Goal: Information Seeking & Learning: Learn about a topic

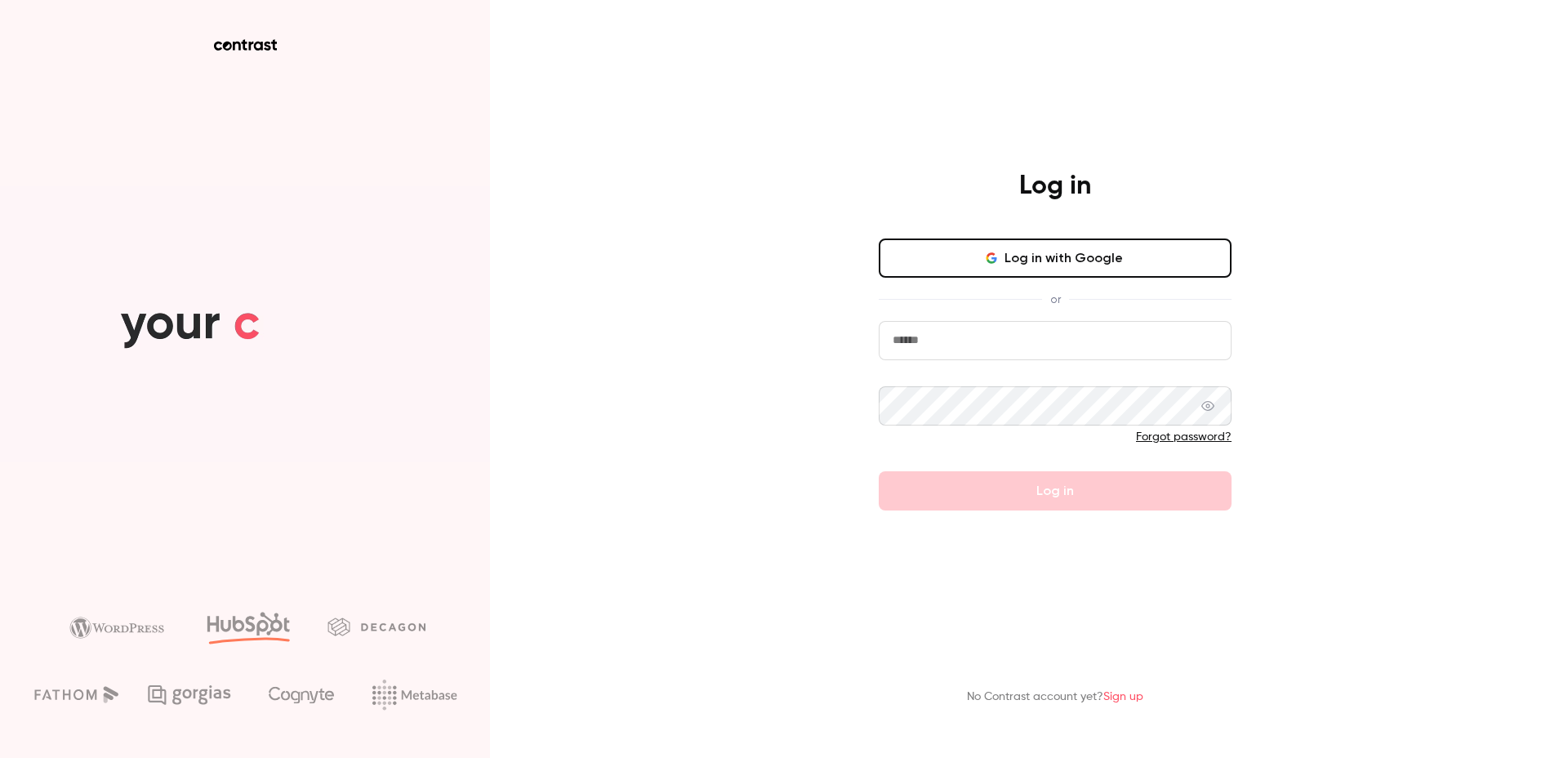
click at [996, 363] on form "Forgot password? Log in" at bounding box center [1055, 415] width 353 height 190
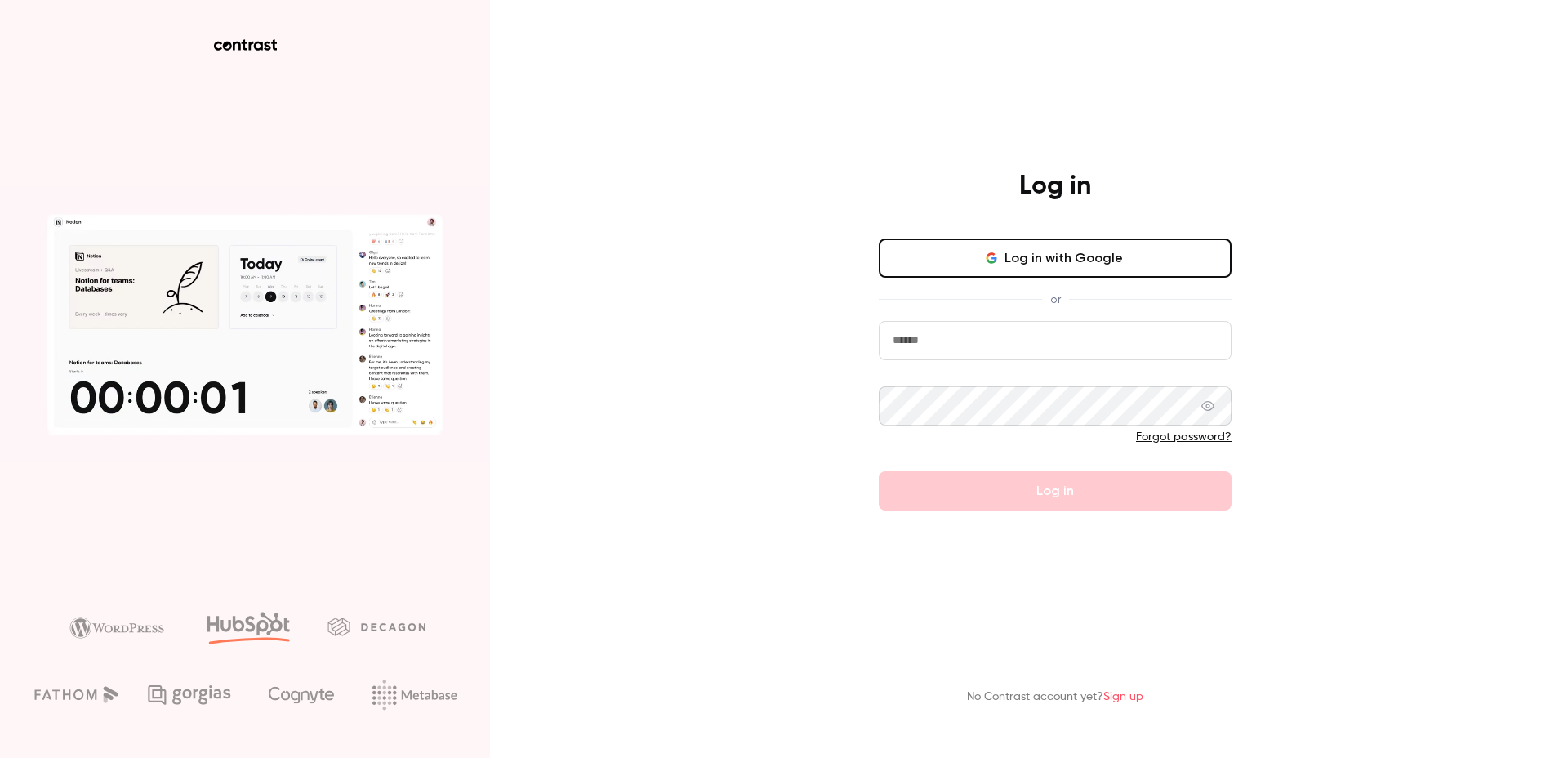
click at [977, 338] on input "email" at bounding box center [1055, 340] width 353 height 39
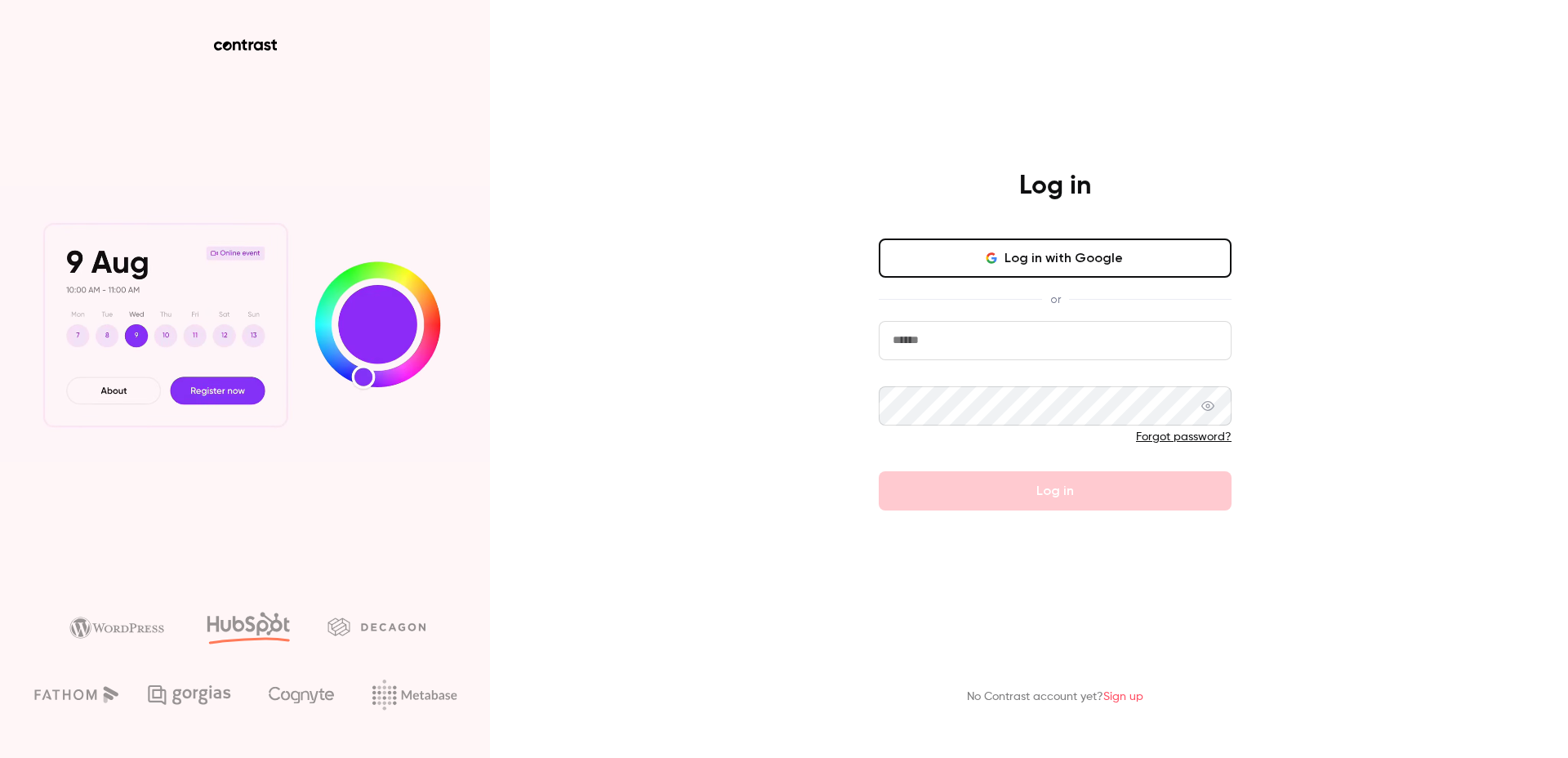
click at [980, 259] on button "Log in with Google" at bounding box center [1055, 257] width 353 height 39
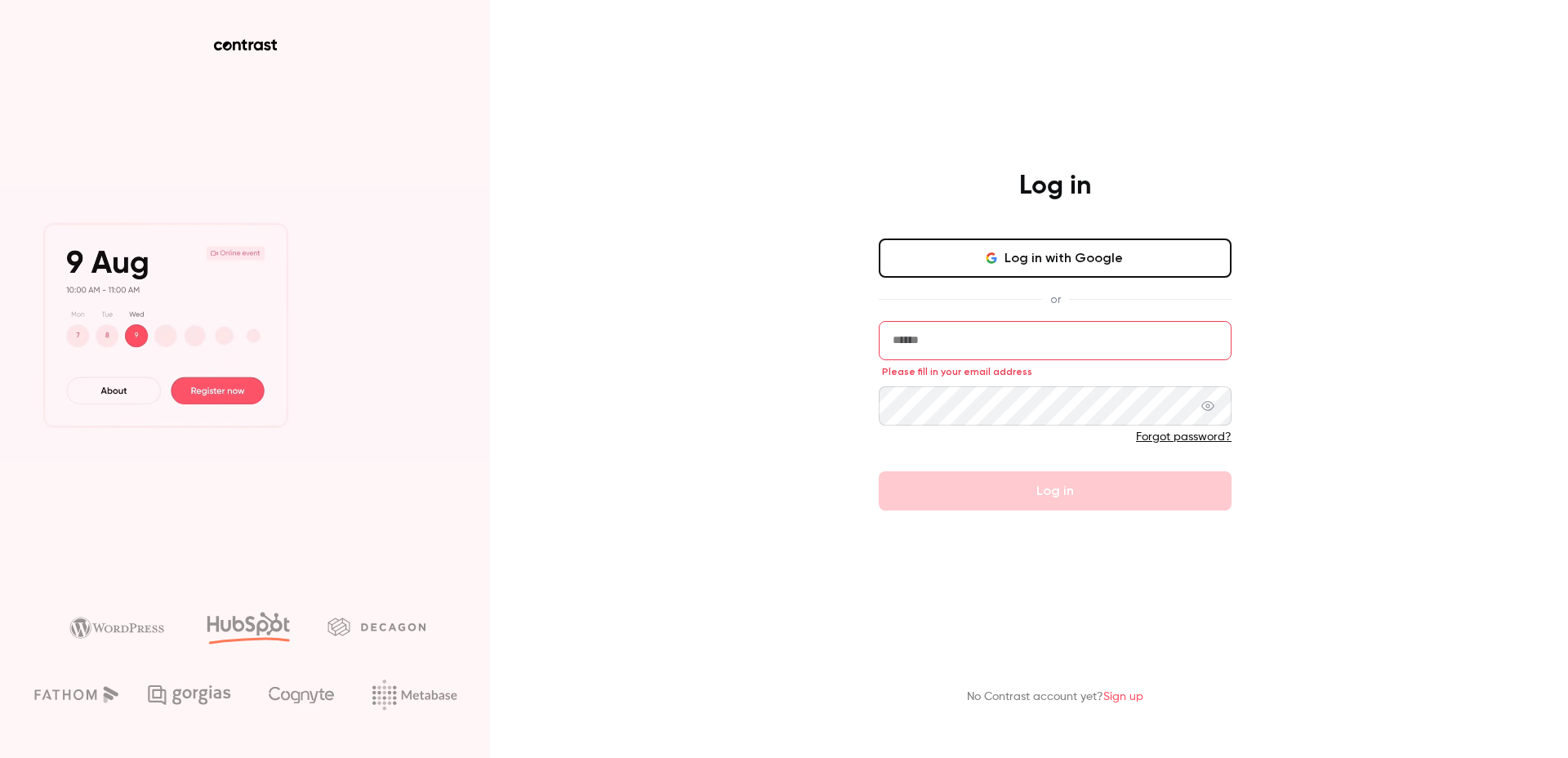
click at [1017, 332] on input "email" at bounding box center [1055, 340] width 353 height 39
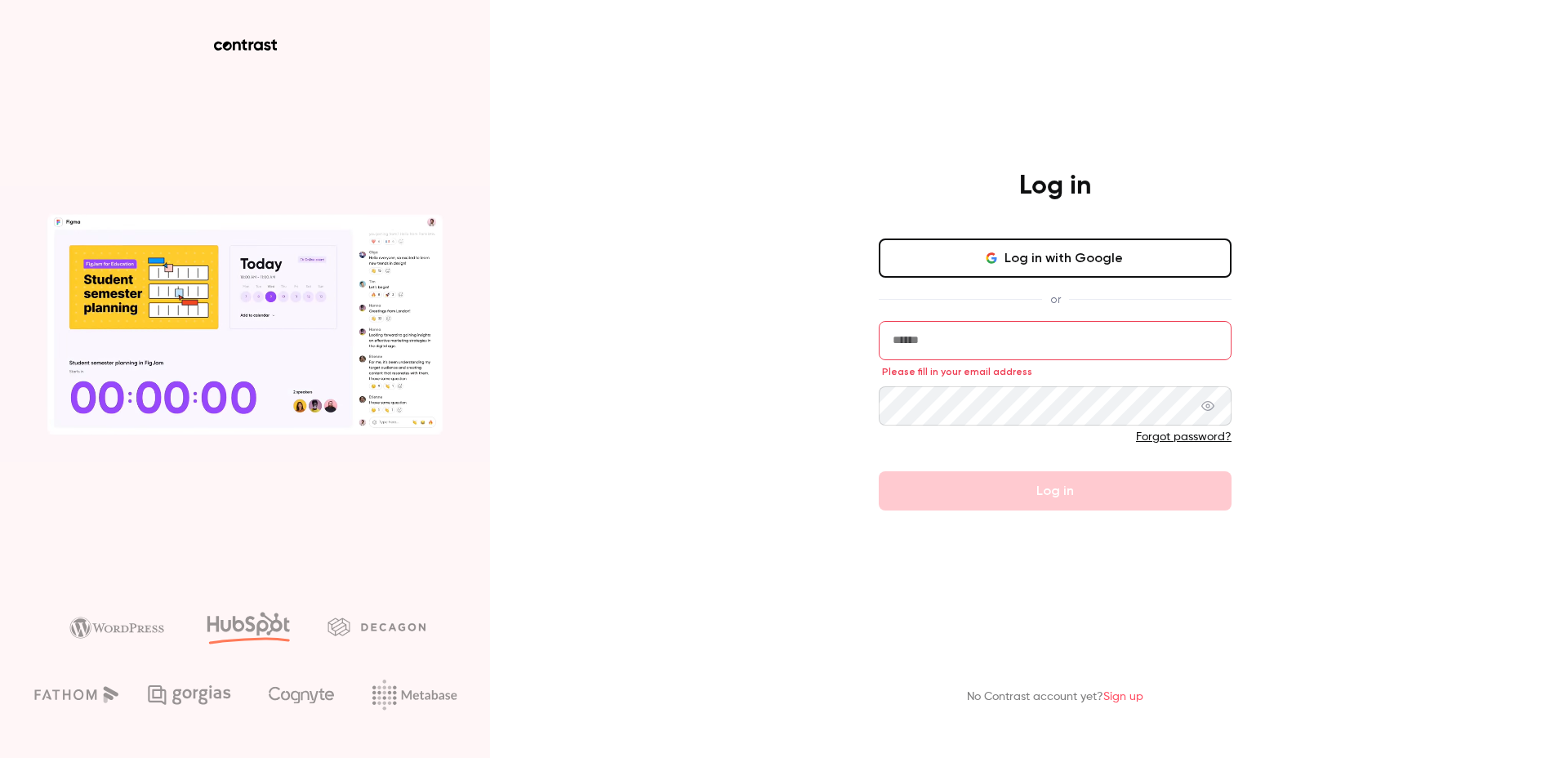
click at [1036, 238] on button "Log in with Google" at bounding box center [1055, 257] width 353 height 39
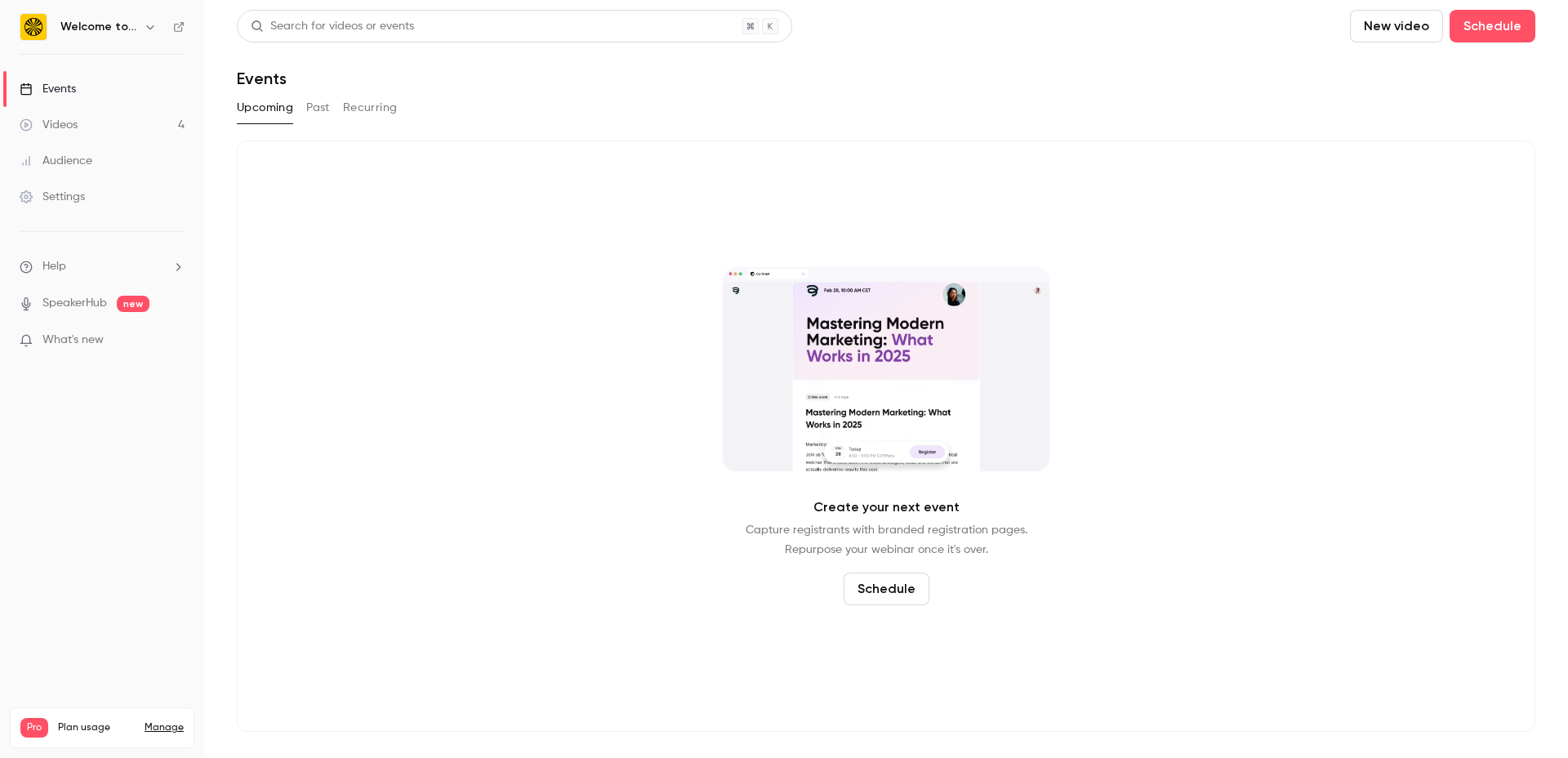
click at [329, 107] on button "Past" at bounding box center [318, 107] width 24 height 26
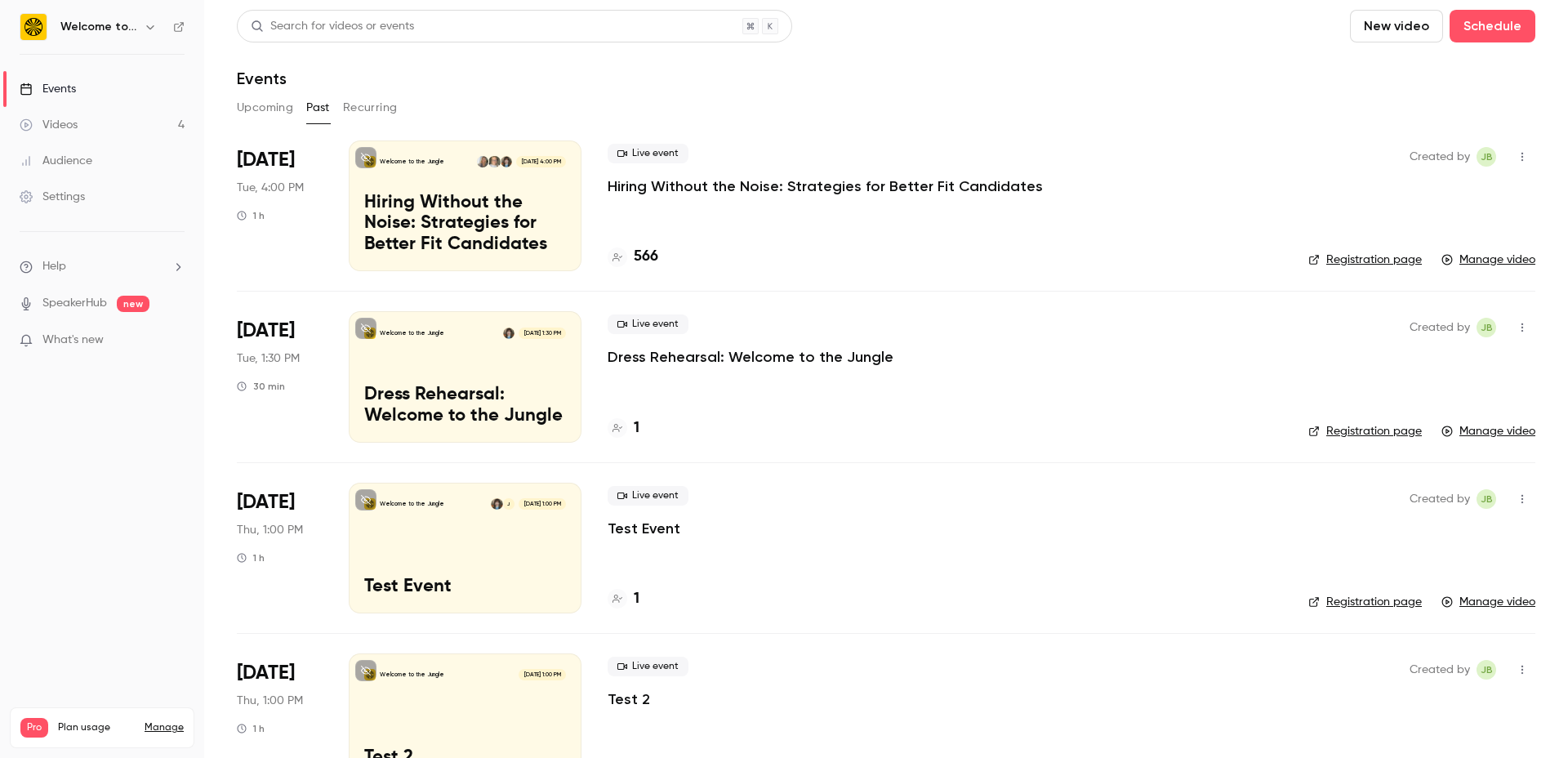
click at [746, 183] on p "Hiring Without the Noise: Strategies for Better Fit Candidates" at bounding box center [825, 187] width 435 height 20
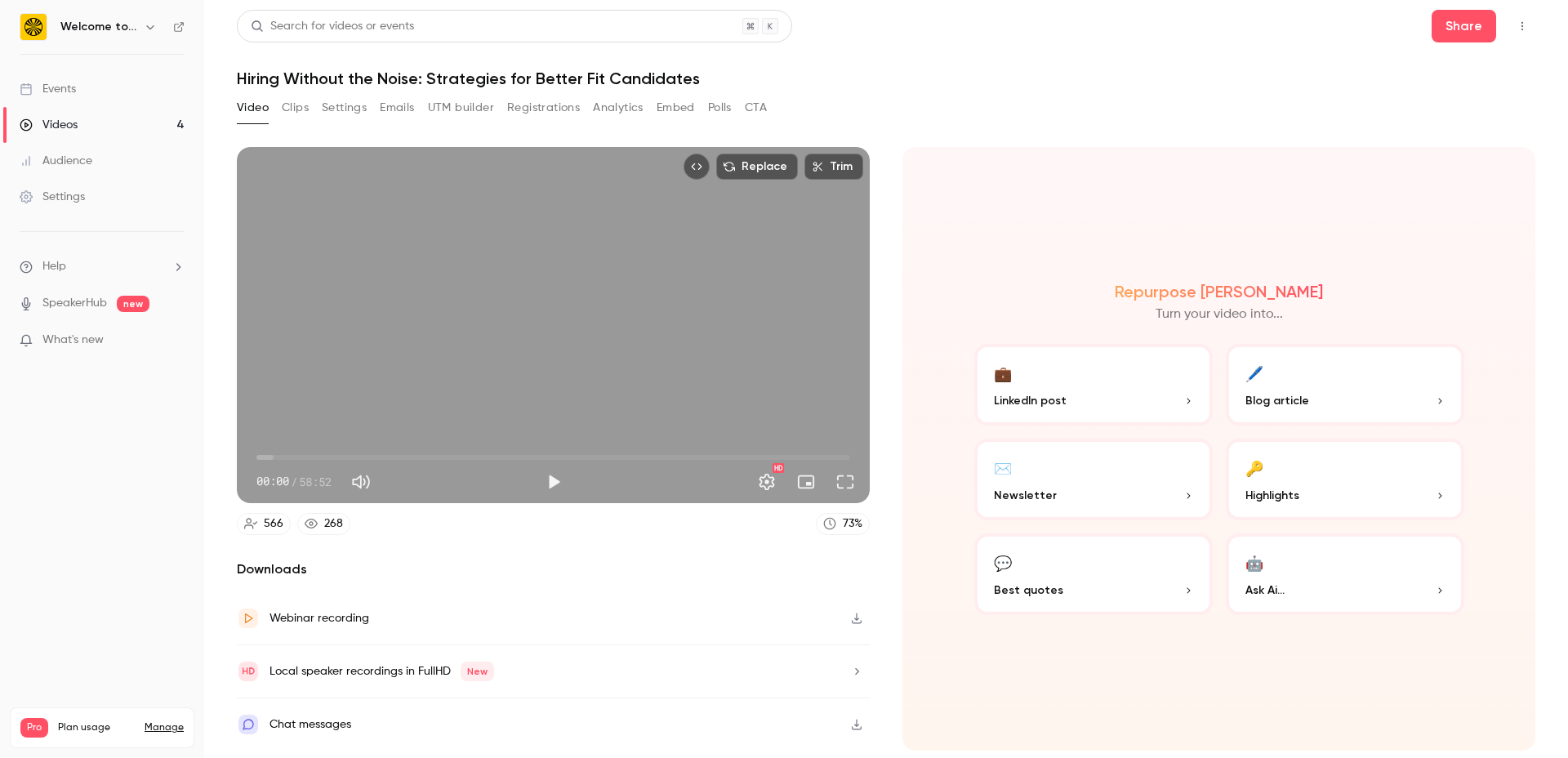
click at [846, 485] on button "Full screen" at bounding box center [845, 482] width 33 height 33
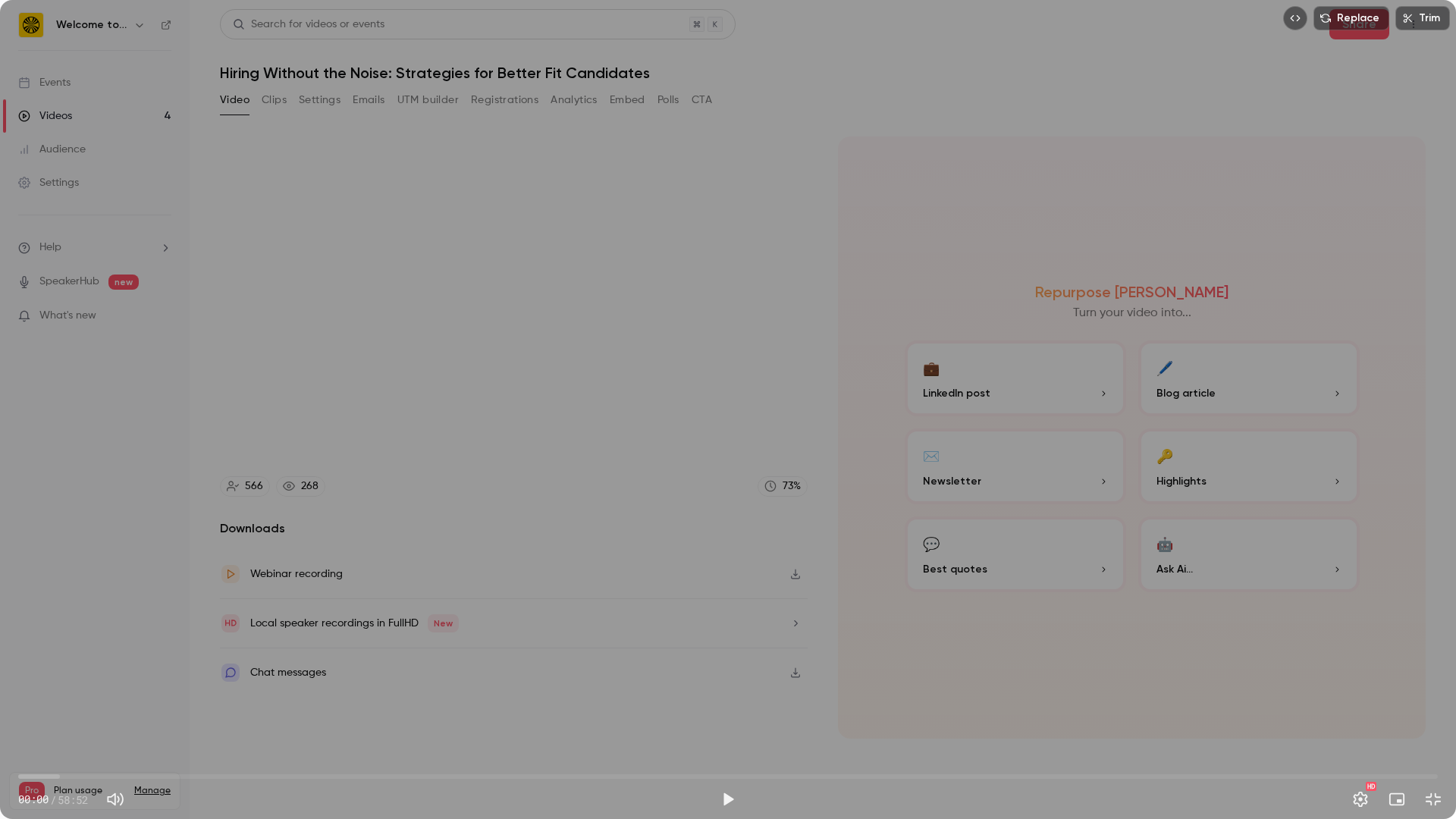
click at [211, 703] on span "00:00" at bounding box center [728, 777] width 1419 height 24
click at [302, 639] on div "Replace Trim 08:01 00:00 / 58:52 HD" at bounding box center [728, 410] width 1456 height 819
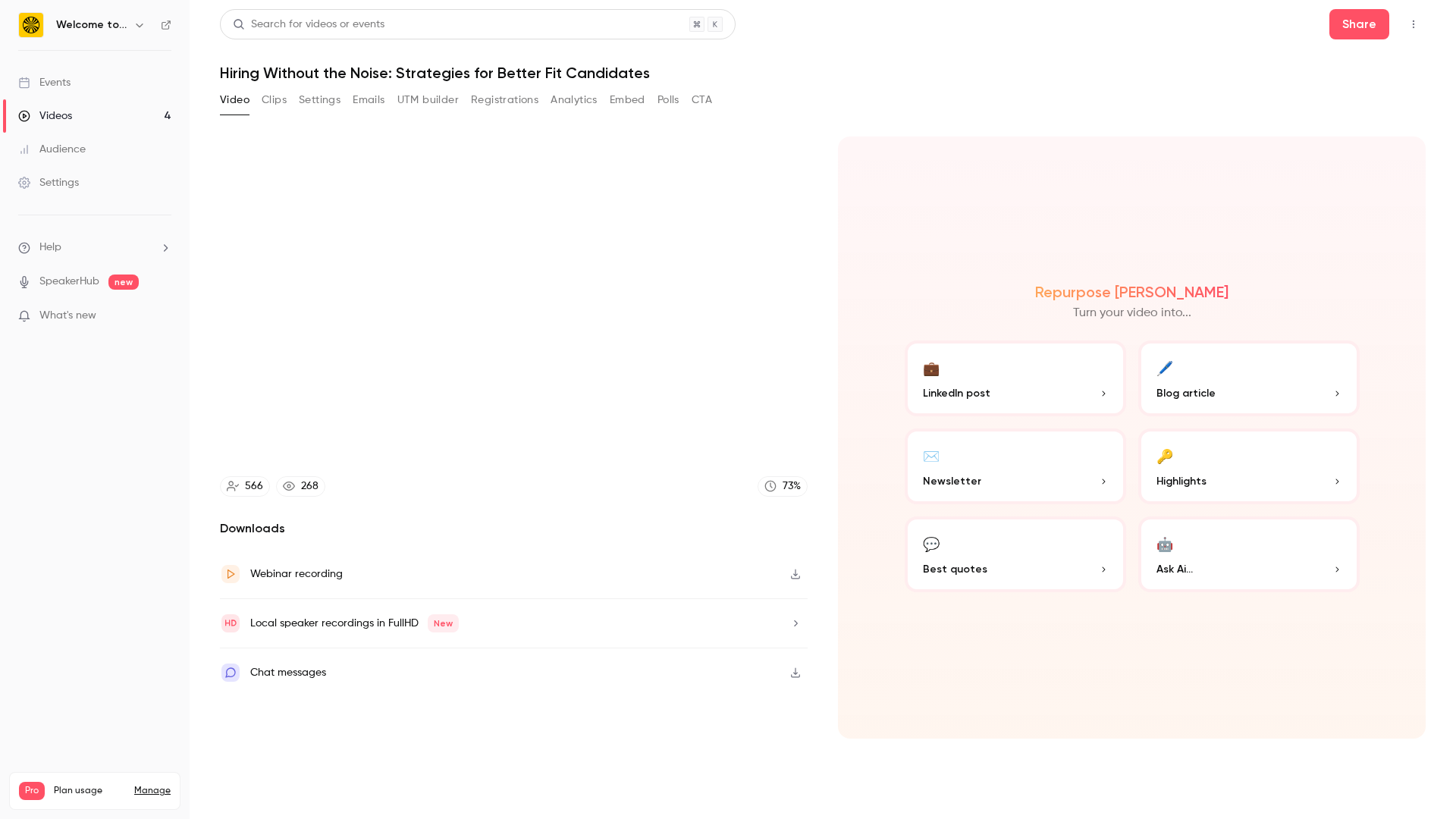
click at [373, 662] on video at bounding box center [728, 410] width 1456 height 819
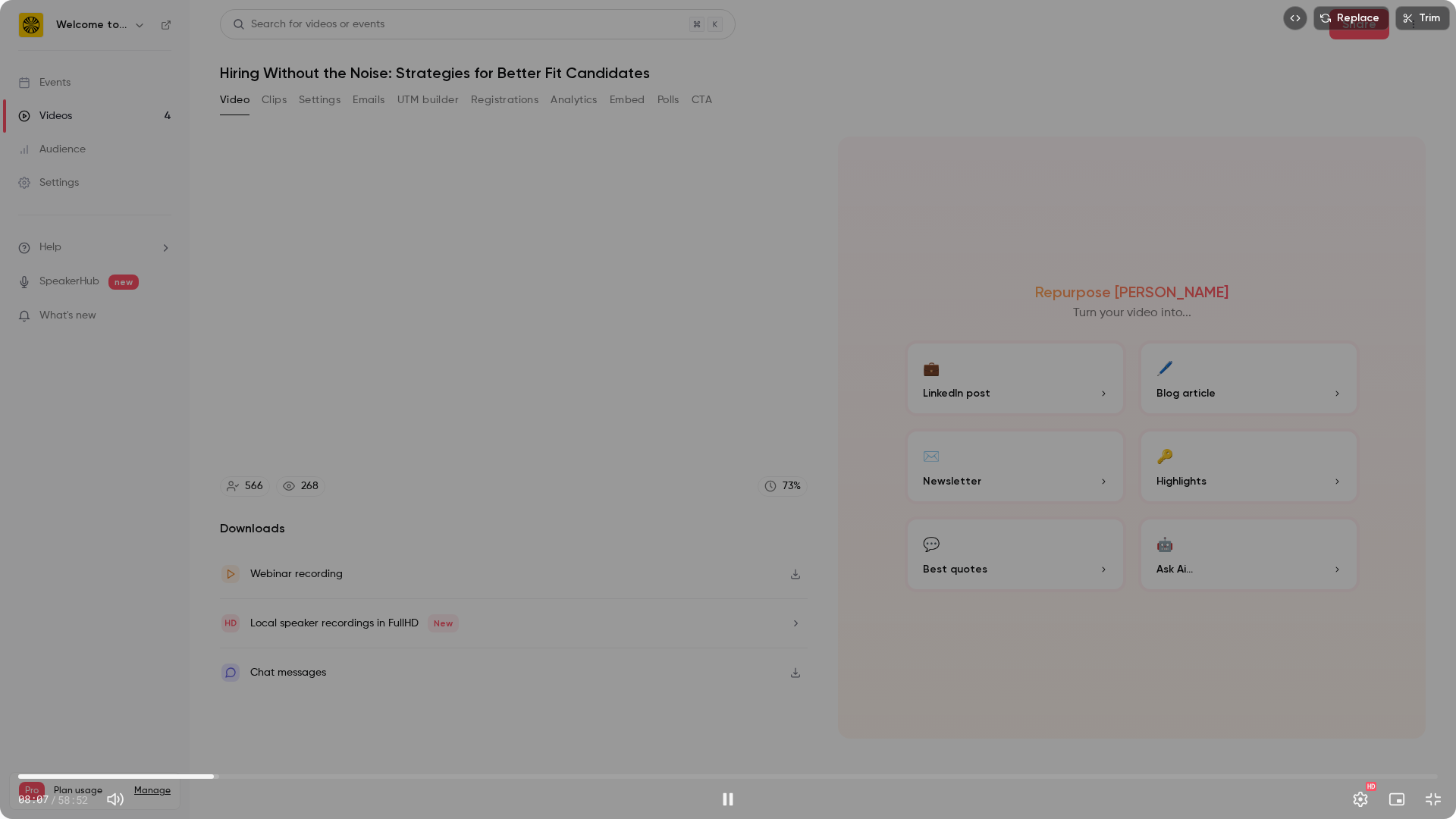
click at [205, 703] on span "08:07" at bounding box center [728, 777] width 1419 height 24
click at [458, 659] on div "Replace Trim 07:44 07:44 / 58:52 HD" at bounding box center [728, 410] width 1456 height 819
click at [463, 654] on div "Replace Trim 07:48 07:48 / 58:52 HD" at bounding box center [728, 410] width 1456 height 819
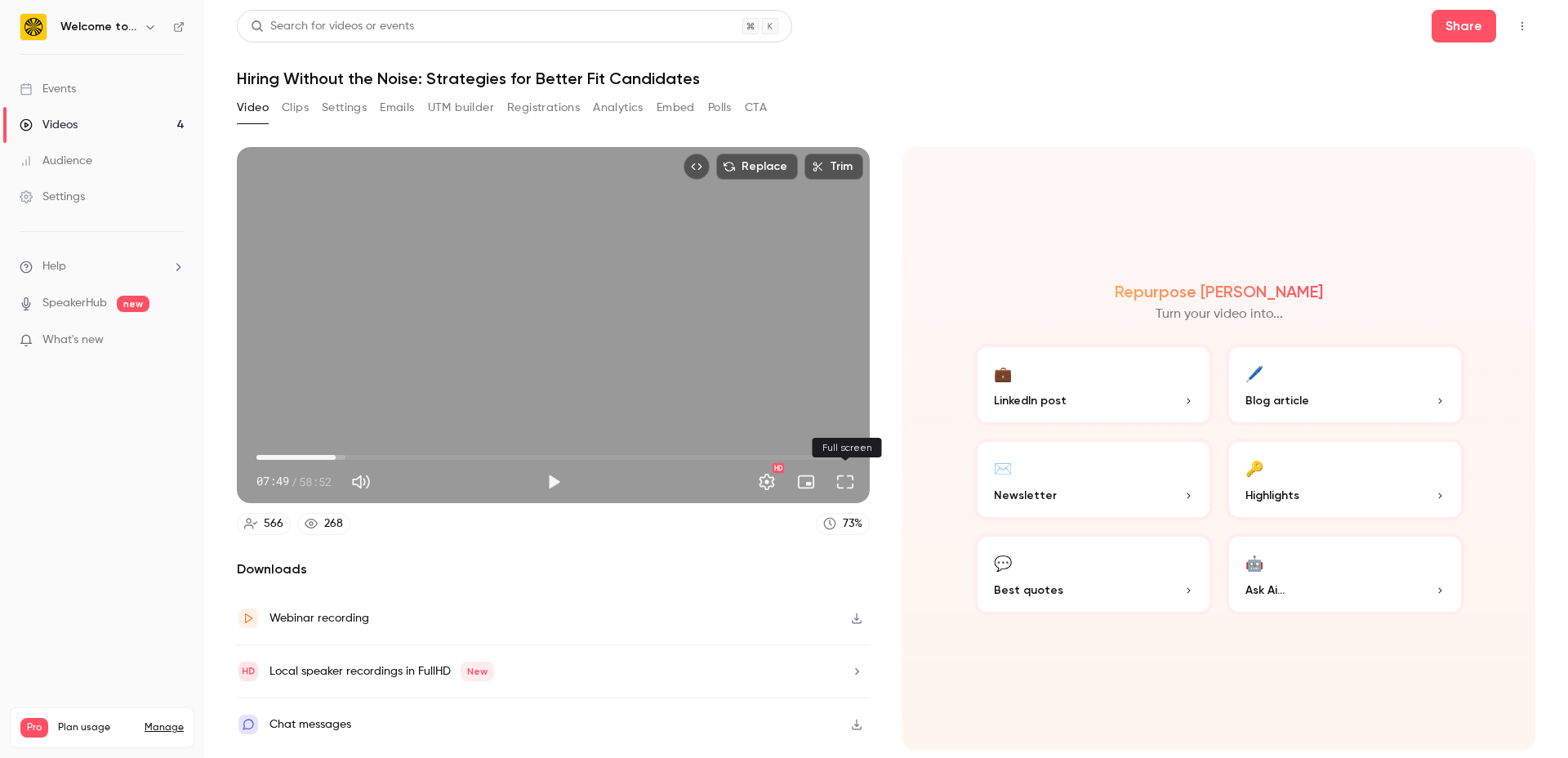
click at [847, 483] on button "Full screen" at bounding box center [845, 482] width 33 height 33
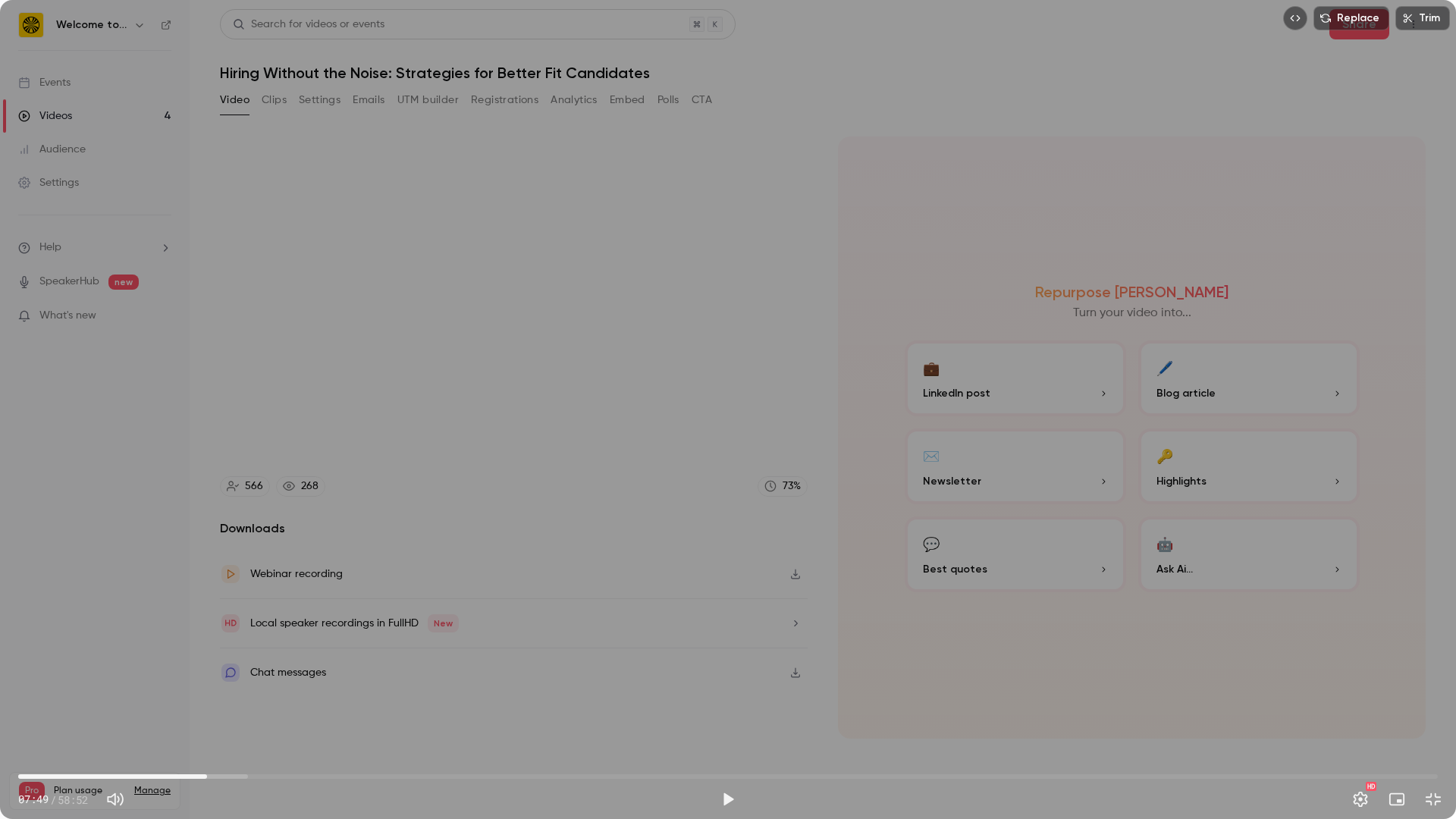
click at [583, 703] on span "07:49" at bounding box center [728, 777] width 1419 height 24
click at [572, 676] on div "Replace Trim 23:25 07:49 / 58:52 HD" at bounding box center [728, 410] width 1456 height 819
click at [572, 676] on div "Replace Trim 23:26 23:26 / 58:52 HD" at bounding box center [728, 410] width 1456 height 819
click at [1095, 703] on span "23:26" at bounding box center [728, 777] width 1419 height 24
click at [1243, 703] on span "44:41" at bounding box center [728, 777] width 1419 height 24
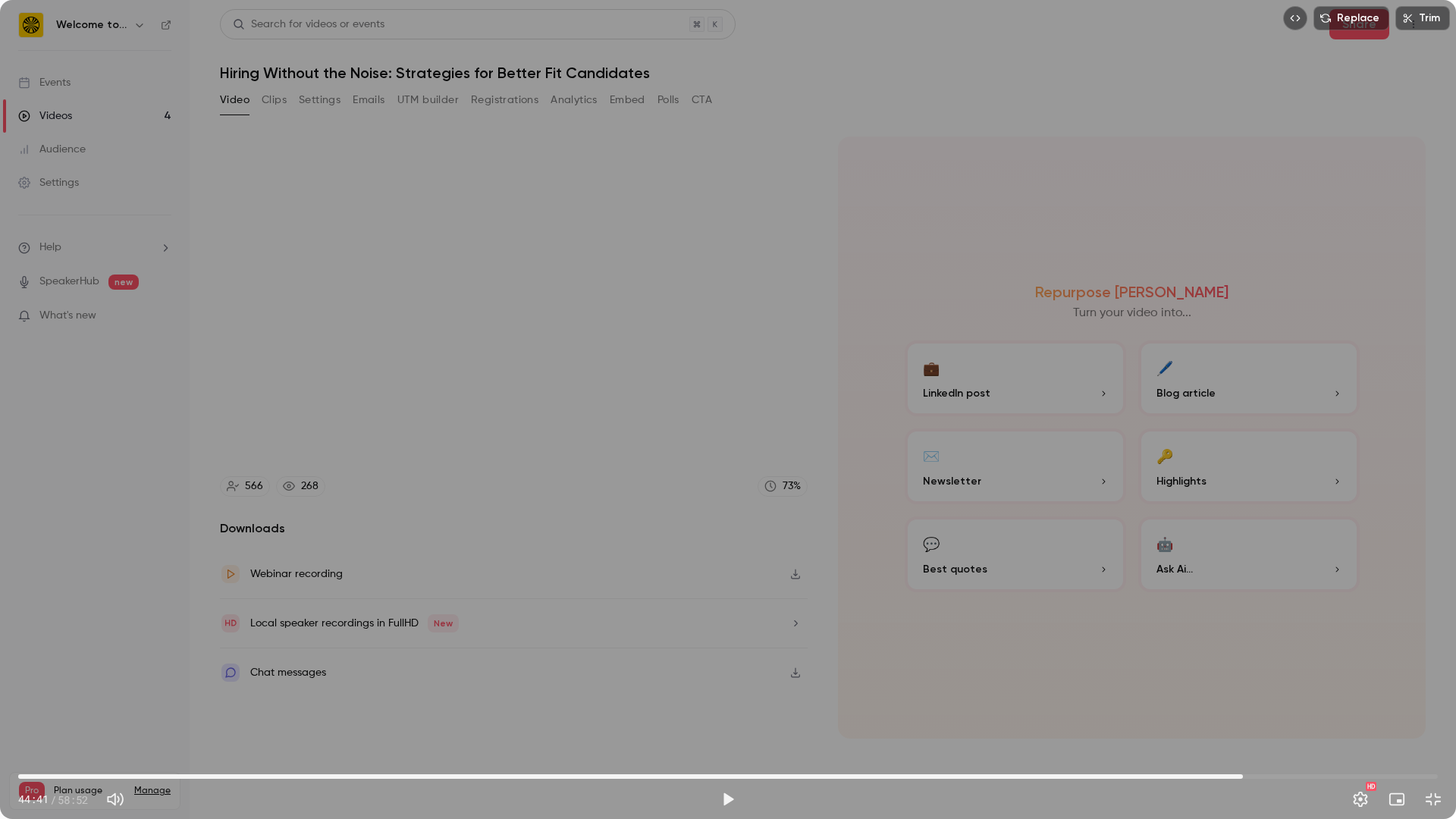
click at [1146, 655] on div "Replace Trim 50:47 44:41 / 58:52 HD" at bounding box center [728, 410] width 1456 height 819
click at [1292, 703] on span "50:48" at bounding box center [728, 777] width 1419 height 24
click at [1344, 703] on span "52:50" at bounding box center [728, 777] width 1419 height 24
click at [1387, 703] on span "55:00" at bounding box center [728, 777] width 1419 height 24
click at [1406, 703] on span "57:35" at bounding box center [728, 777] width 1419 height 24
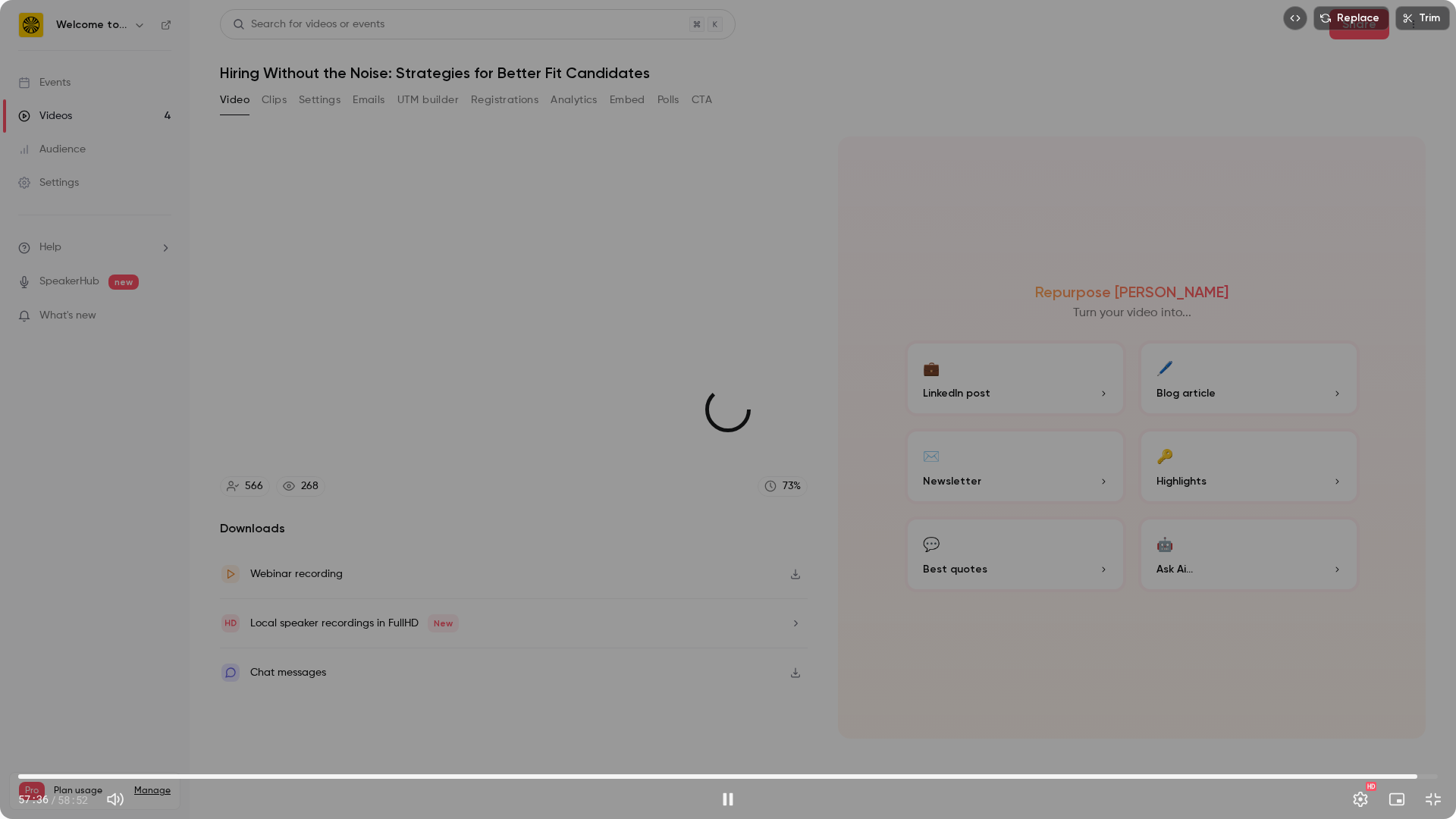
click at [1417, 703] on span "58:01" at bounding box center [728, 777] width 1419 height 24
click at [442, 703] on div "Replace Trim 58:02 58:02 / 58:52 HD" at bounding box center [728, 410] width 1456 height 819
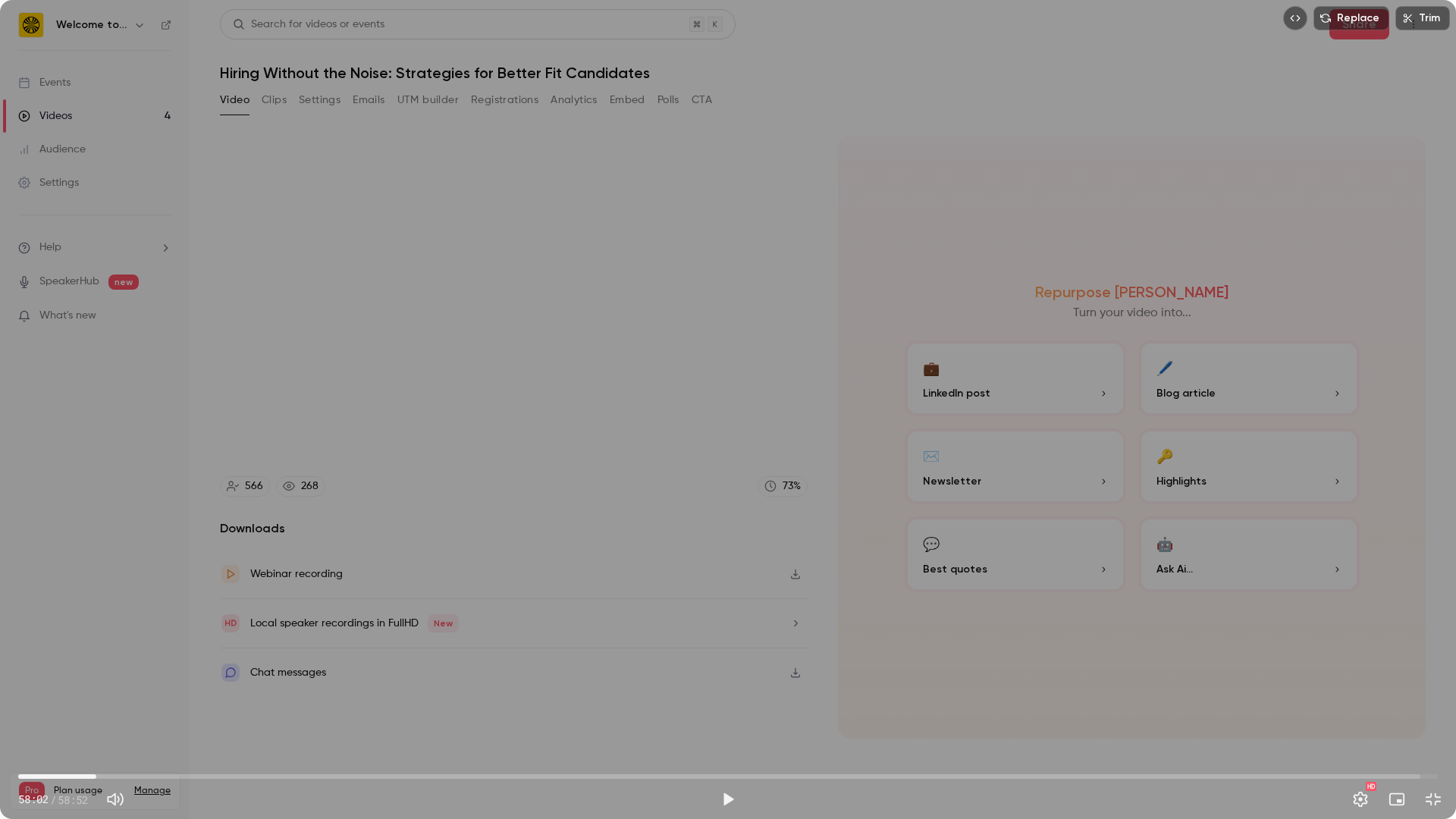
click at [96, 703] on span "03:14" at bounding box center [728, 777] width 1419 height 24
click at [124, 703] on div "Replace Trim 03:14 58:02 / 58:52 HD" at bounding box center [728, 410] width 1456 height 819
click at [125, 703] on span "03:15" at bounding box center [728, 777] width 1419 height 24
click at [150, 703] on span "04:26" at bounding box center [728, 777] width 1419 height 24
click at [176, 703] on span "05:31" at bounding box center [728, 777] width 1419 height 24
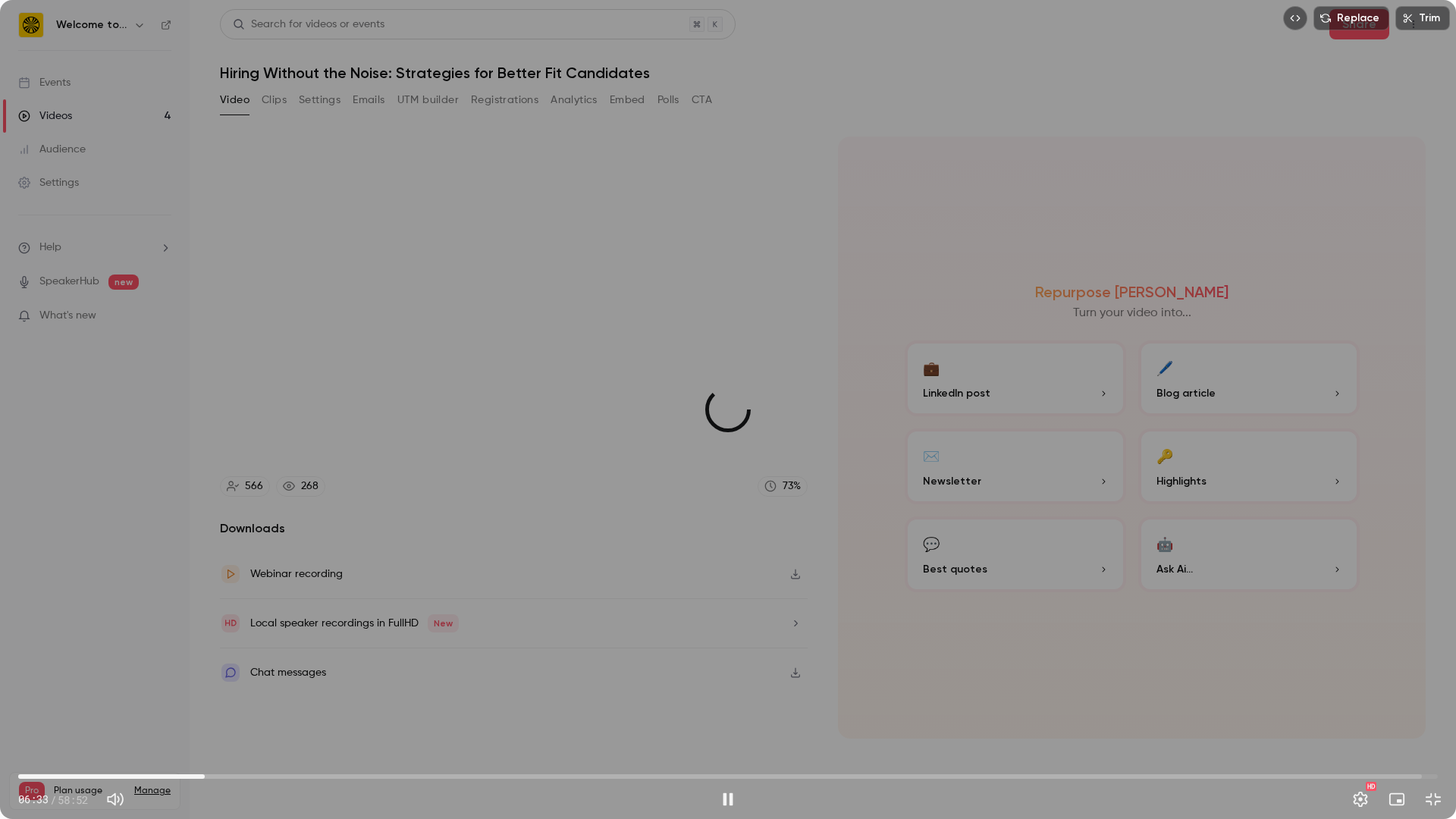
click at [205, 703] on span "07:44" at bounding box center [728, 777] width 1419 height 24
click at [191, 703] on span "07:44" at bounding box center [728, 777] width 1419 height 24
click at [176, 703] on span "07:11" at bounding box center [728, 777] width 1419 height 24
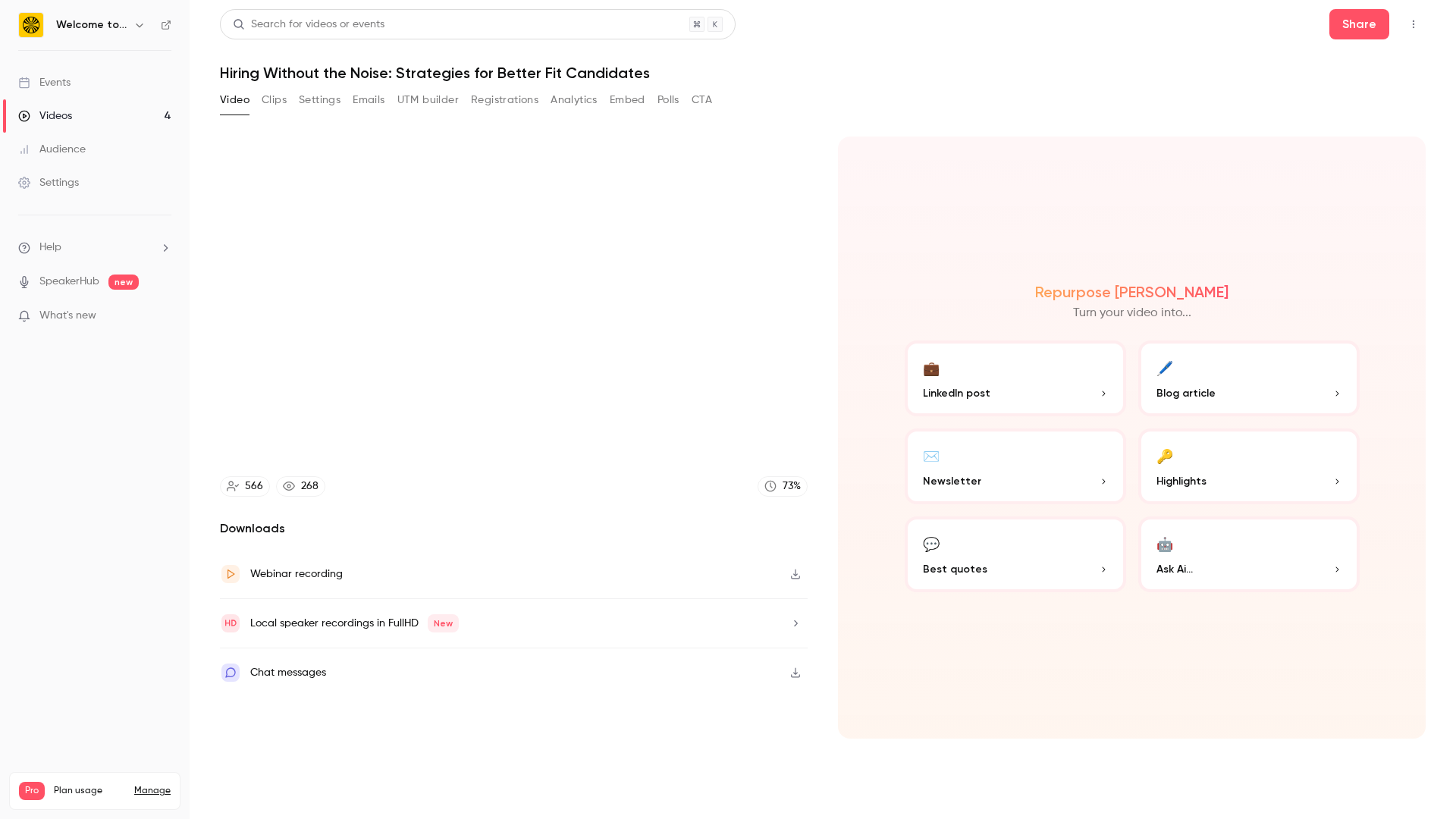
click at [262, 636] on div "Replace Trim 06:38 06:38 / 58:52 HD" at bounding box center [728, 410] width 1456 height 819
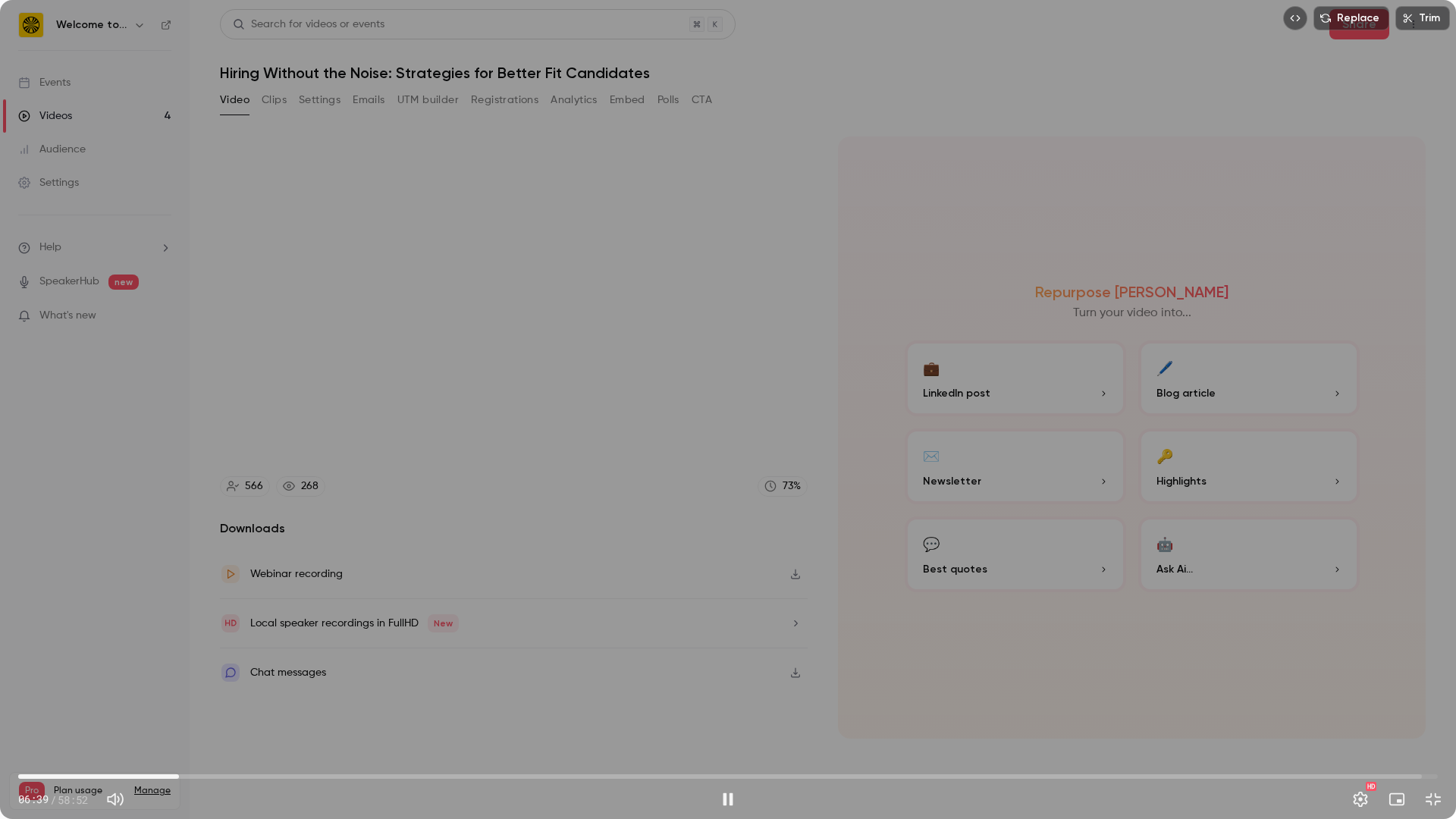
click at [384, 616] on div "Replace Trim 06:39 06:39 / 58:52 HD" at bounding box center [728, 410] width 1456 height 819
type input "***"
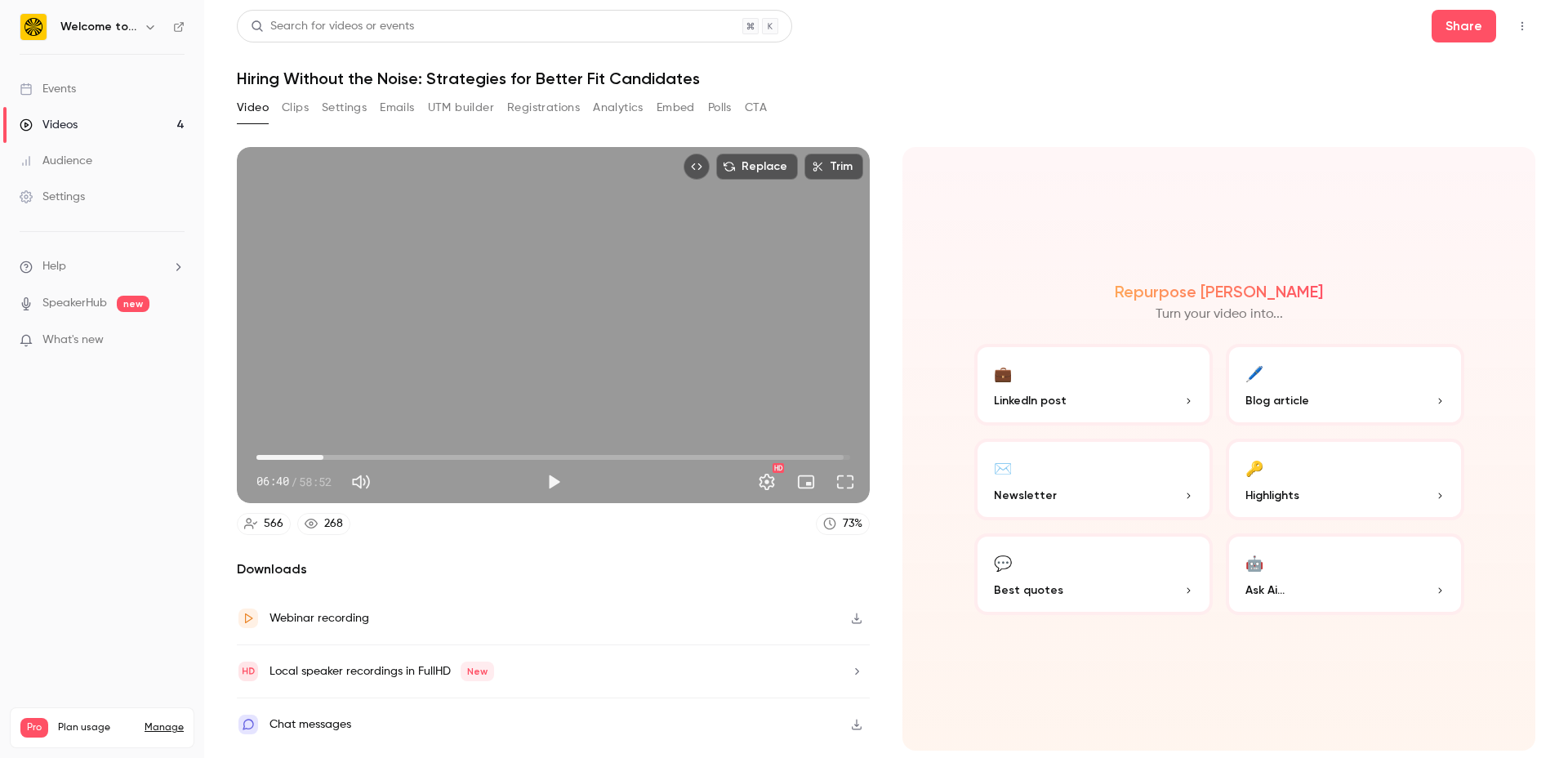
click at [395, 106] on button "Emails" at bounding box center [396, 107] width 35 height 26
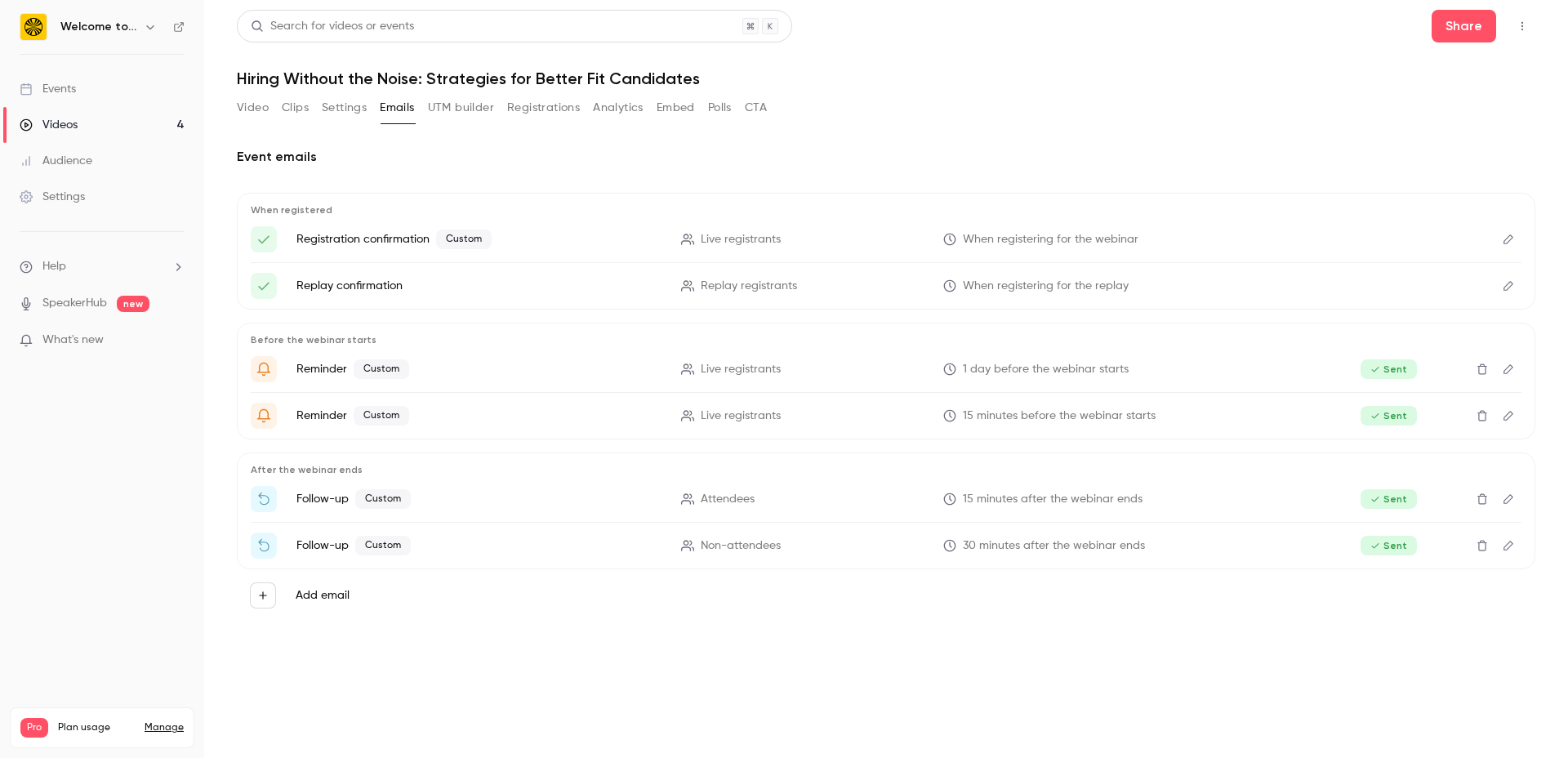
click at [380, 248] on p "Registration confirmation Custom" at bounding box center [479, 239] width 365 height 20
click at [383, 244] on p "Registration confirmation Custom" at bounding box center [479, 239] width 365 height 20
click at [543, 112] on button "Registrations" at bounding box center [543, 107] width 72 height 26
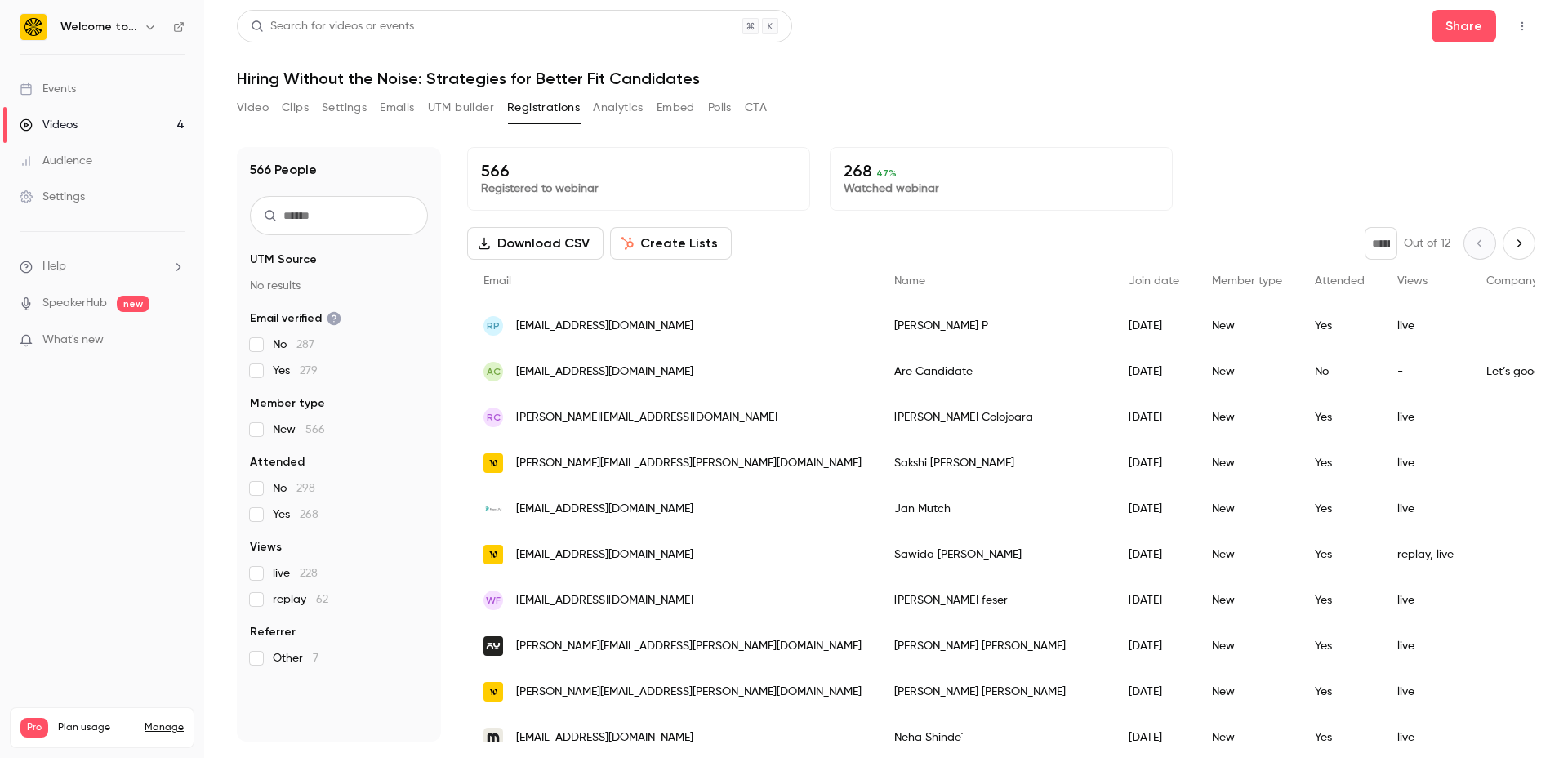
click at [261, 112] on button "Video" at bounding box center [252, 107] width 32 height 26
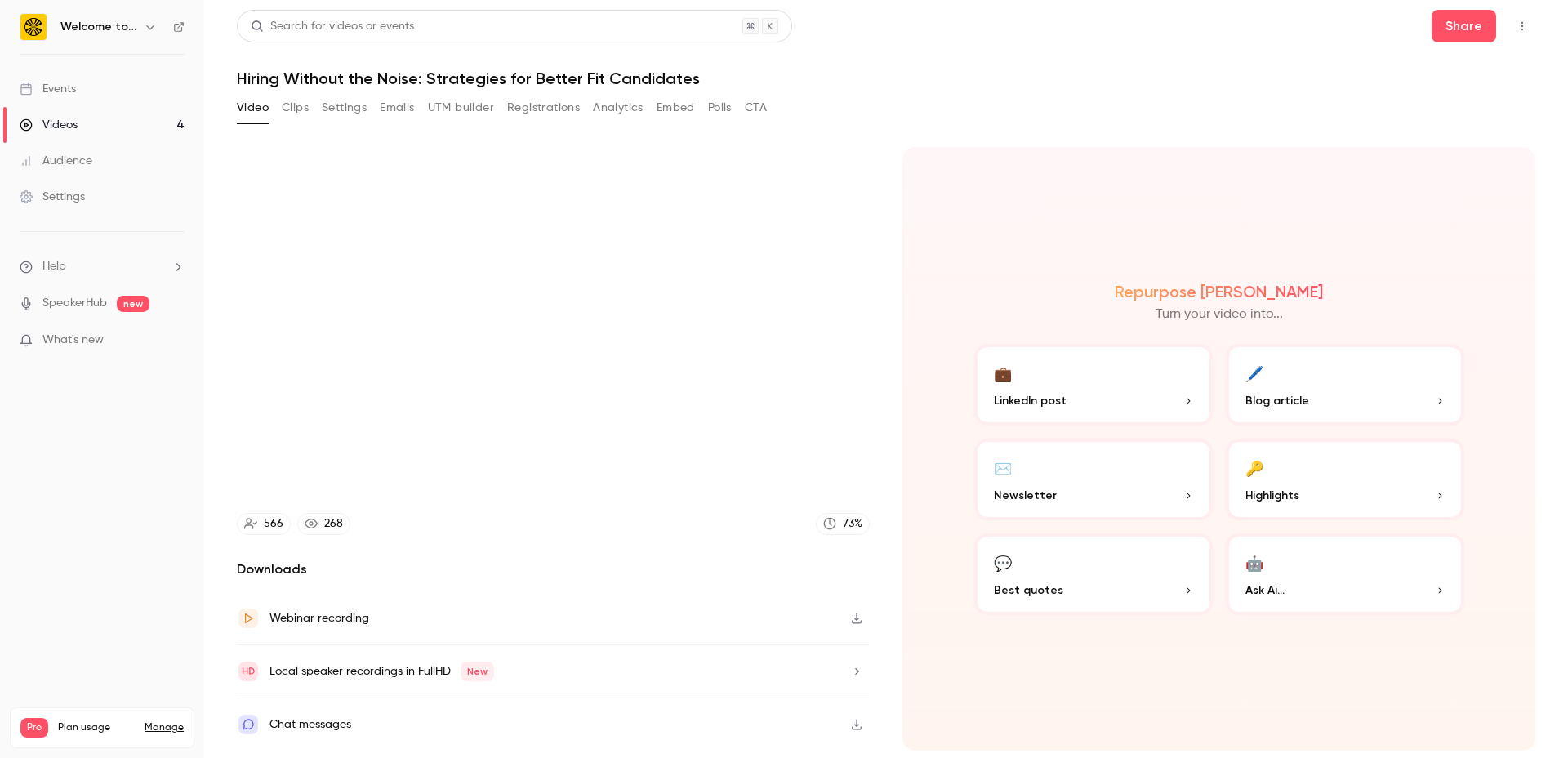
click at [296, 111] on button "Clips" at bounding box center [295, 107] width 27 height 26
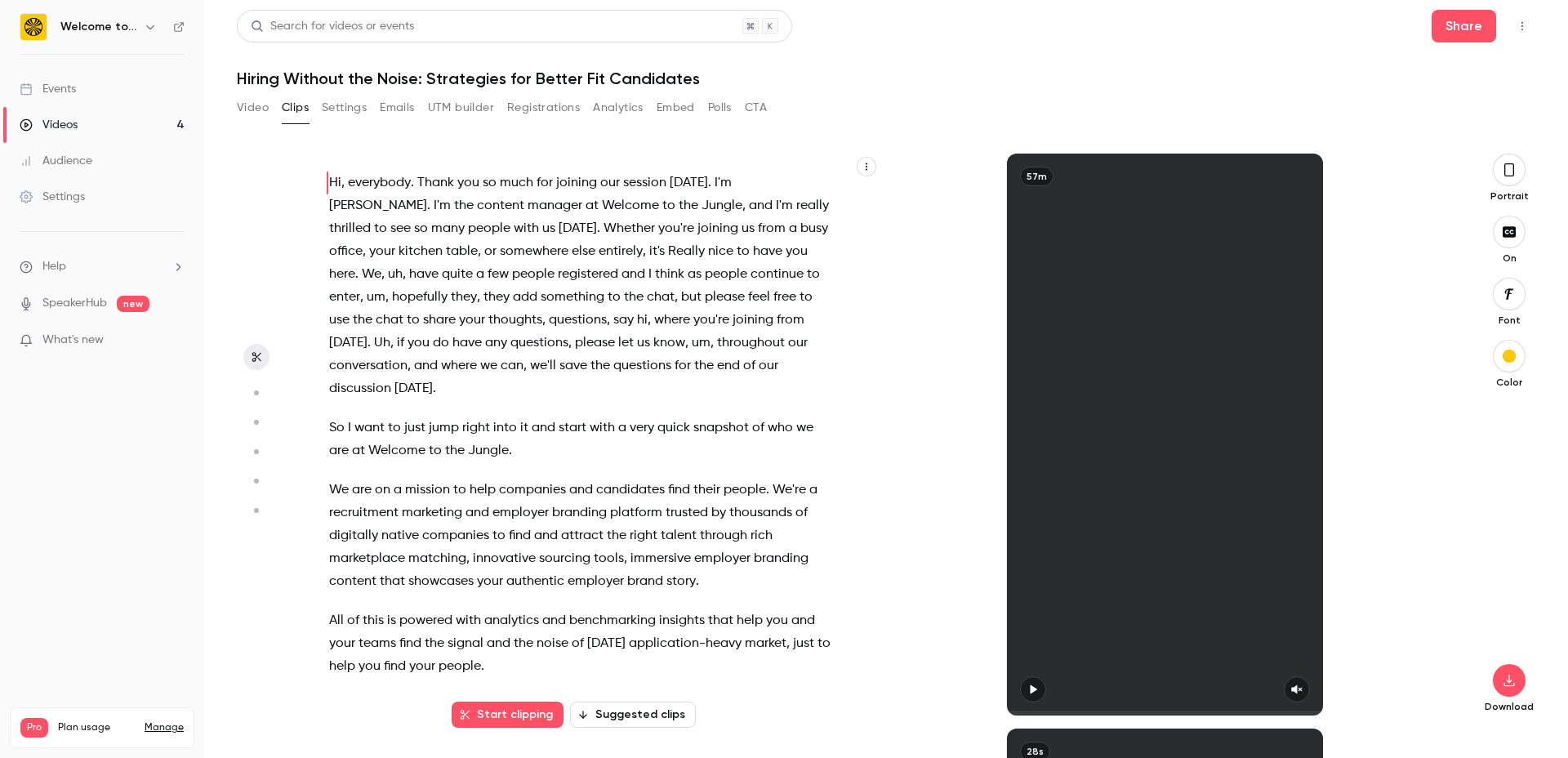
click at [401, 101] on button "Emails" at bounding box center [396, 107] width 35 height 26
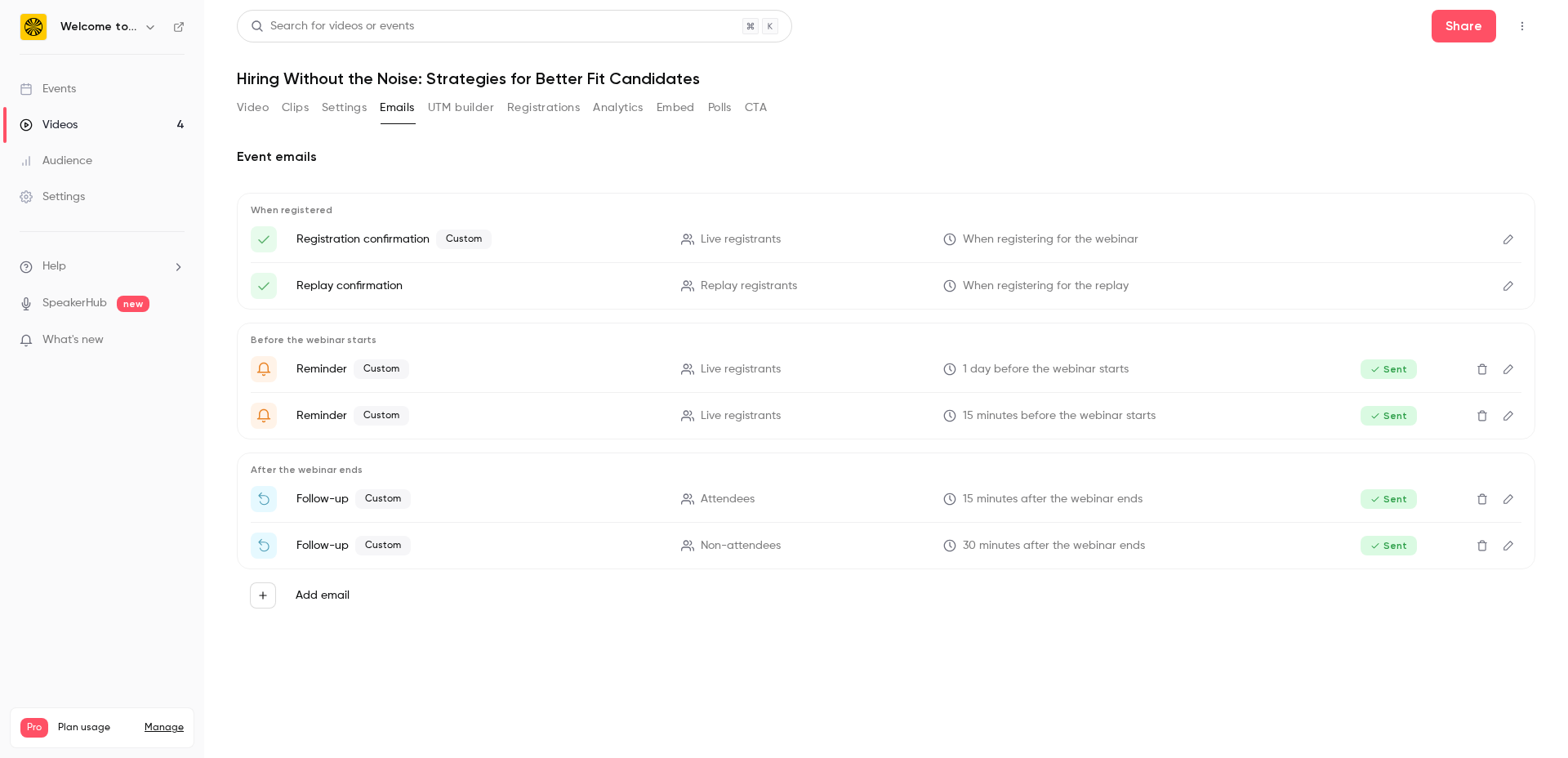
click at [435, 103] on button "UTM builder" at bounding box center [461, 107] width 67 height 26
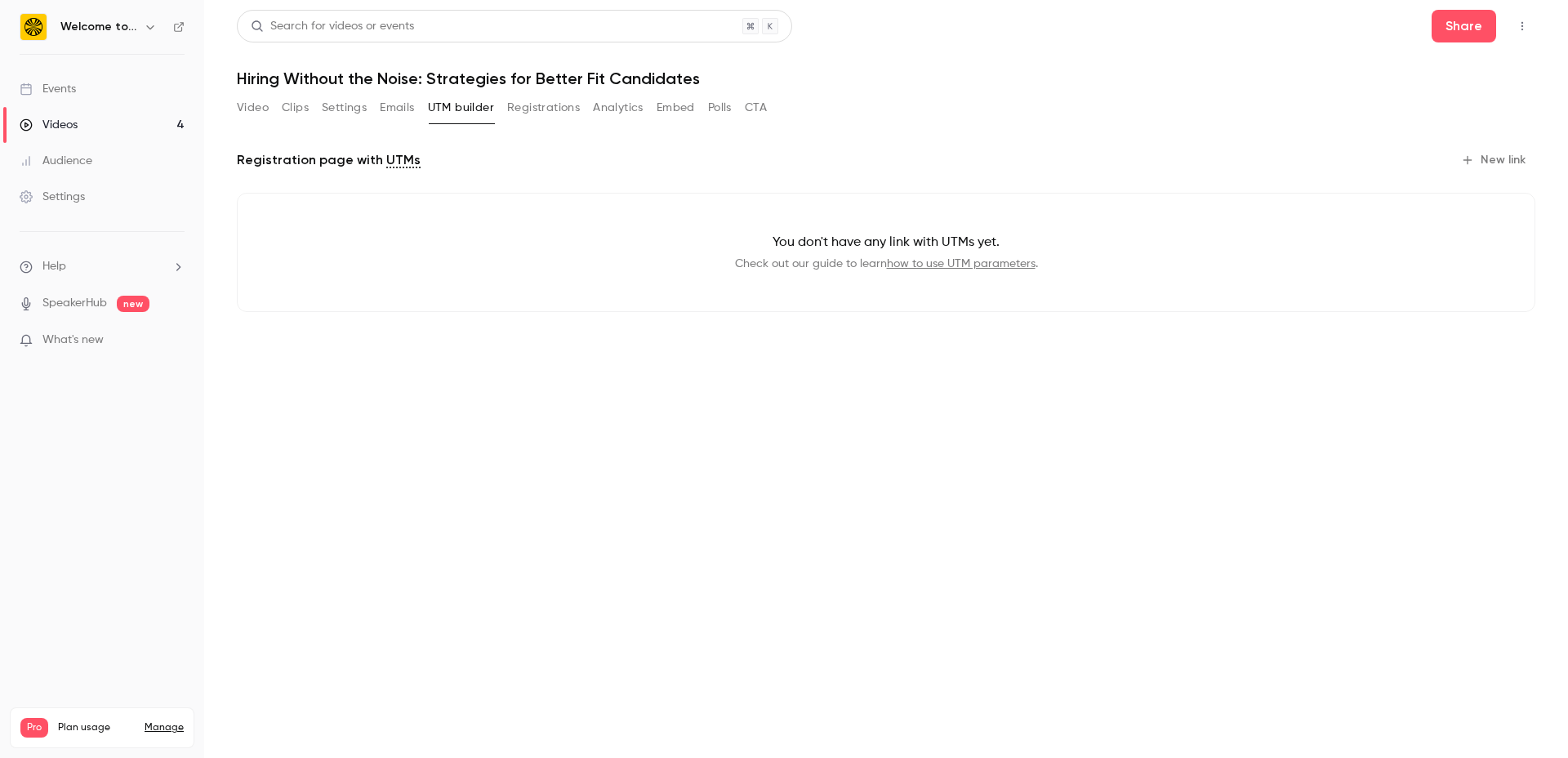
click at [544, 108] on button "Registrations" at bounding box center [543, 107] width 72 height 26
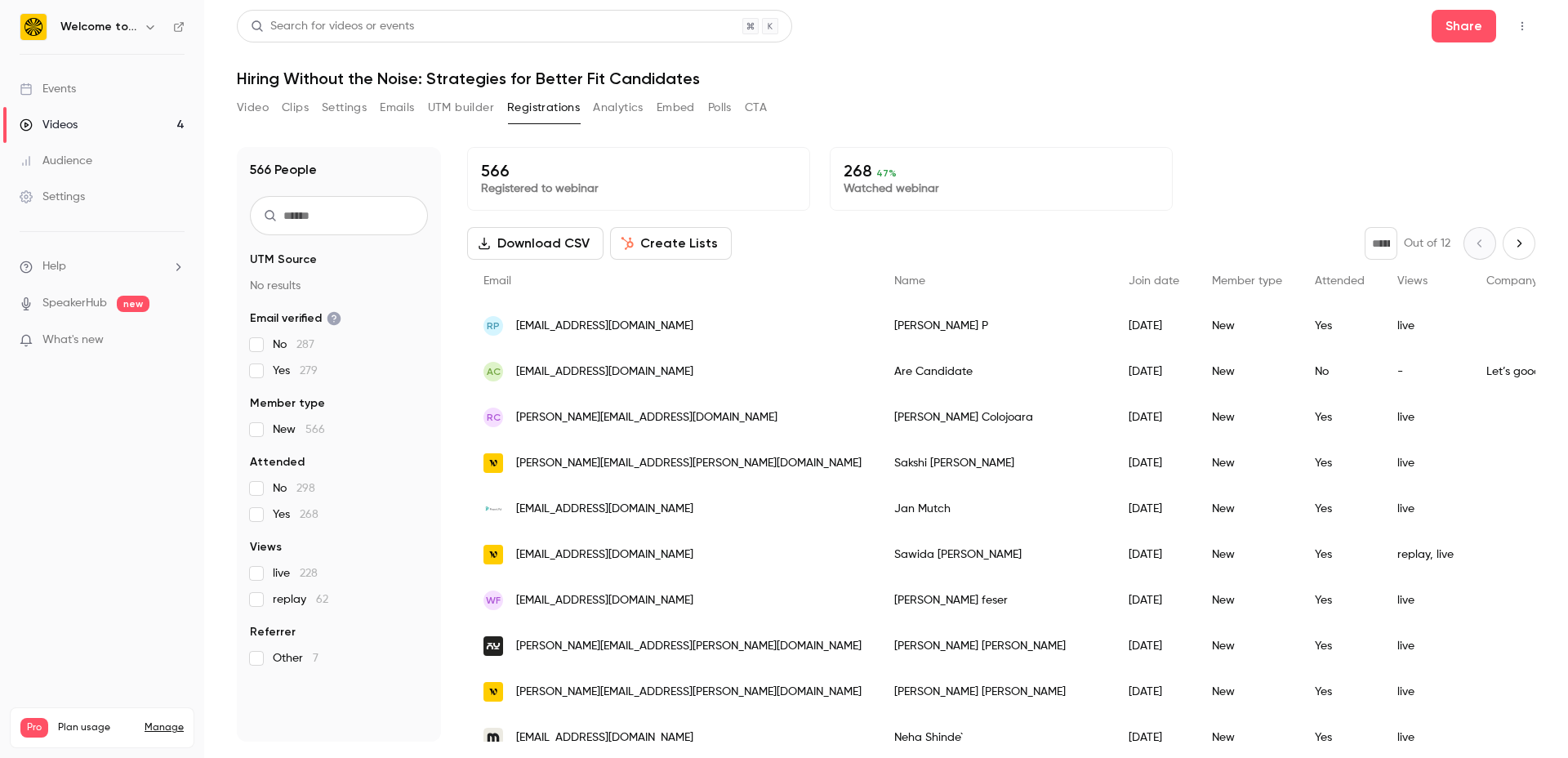
click at [604, 103] on button "Analytics" at bounding box center [618, 107] width 51 height 26
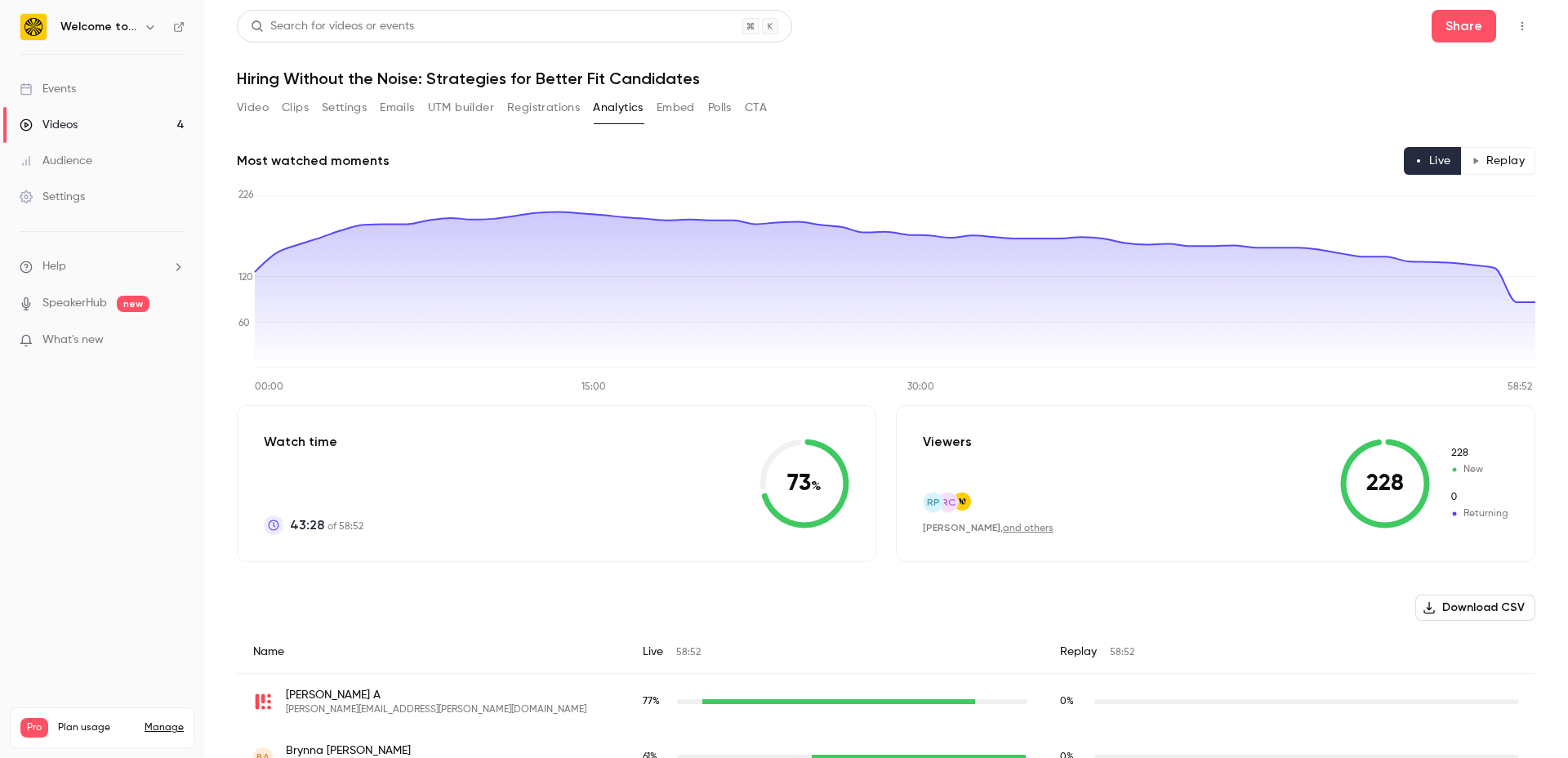
click at [682, 104] on button "Embed" at bounding box center [675, 107] width 39 height 26
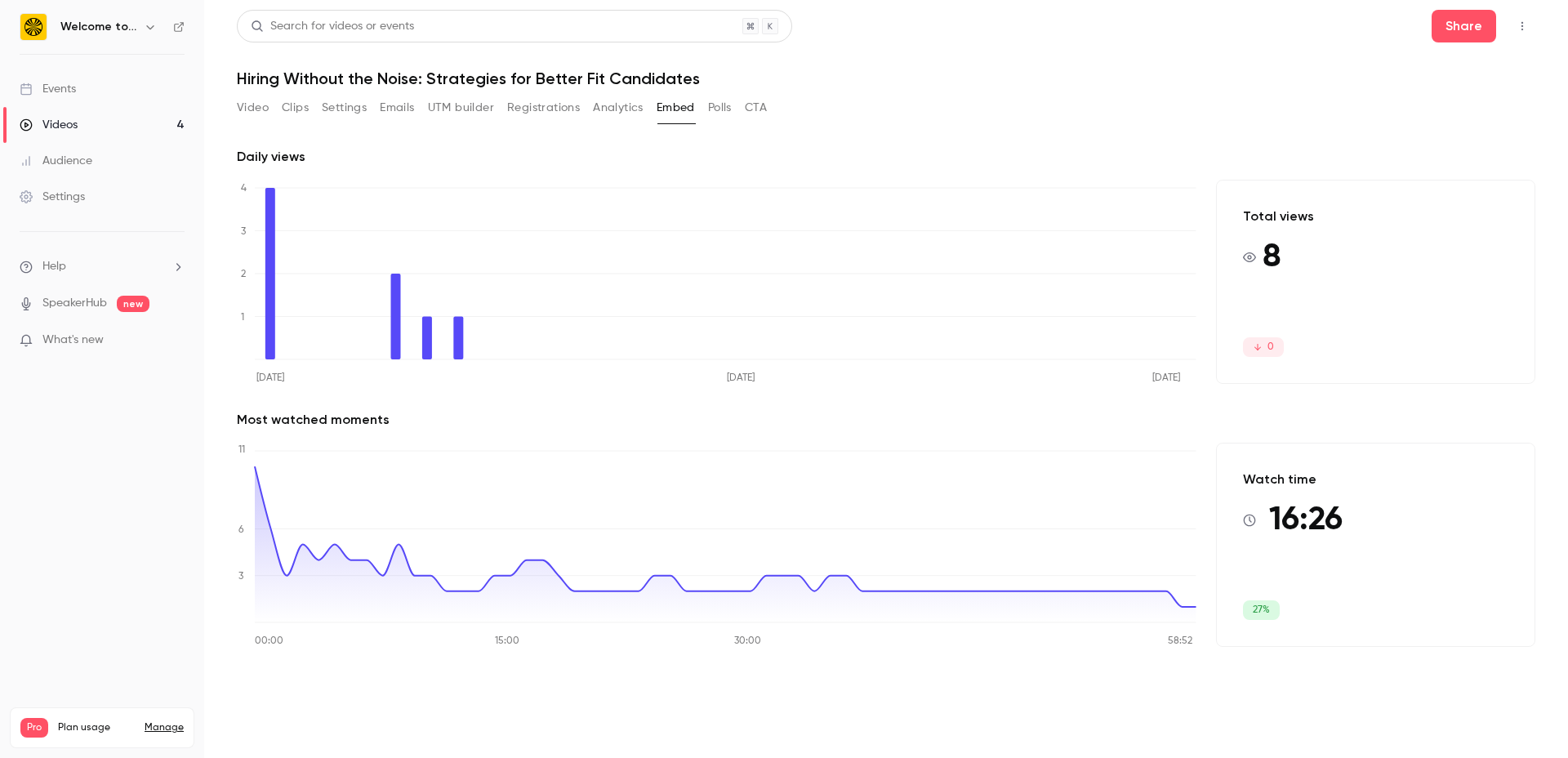
click at [708, 108] on div "Video Clips Settings Emails UTM builder Registrations Analytics Embed Polls CTA" at bounding box center [501, 107] width 530 height 26
click at [719, 108] on button "Polls" at bounding box center [720, 107] width 24 height 26
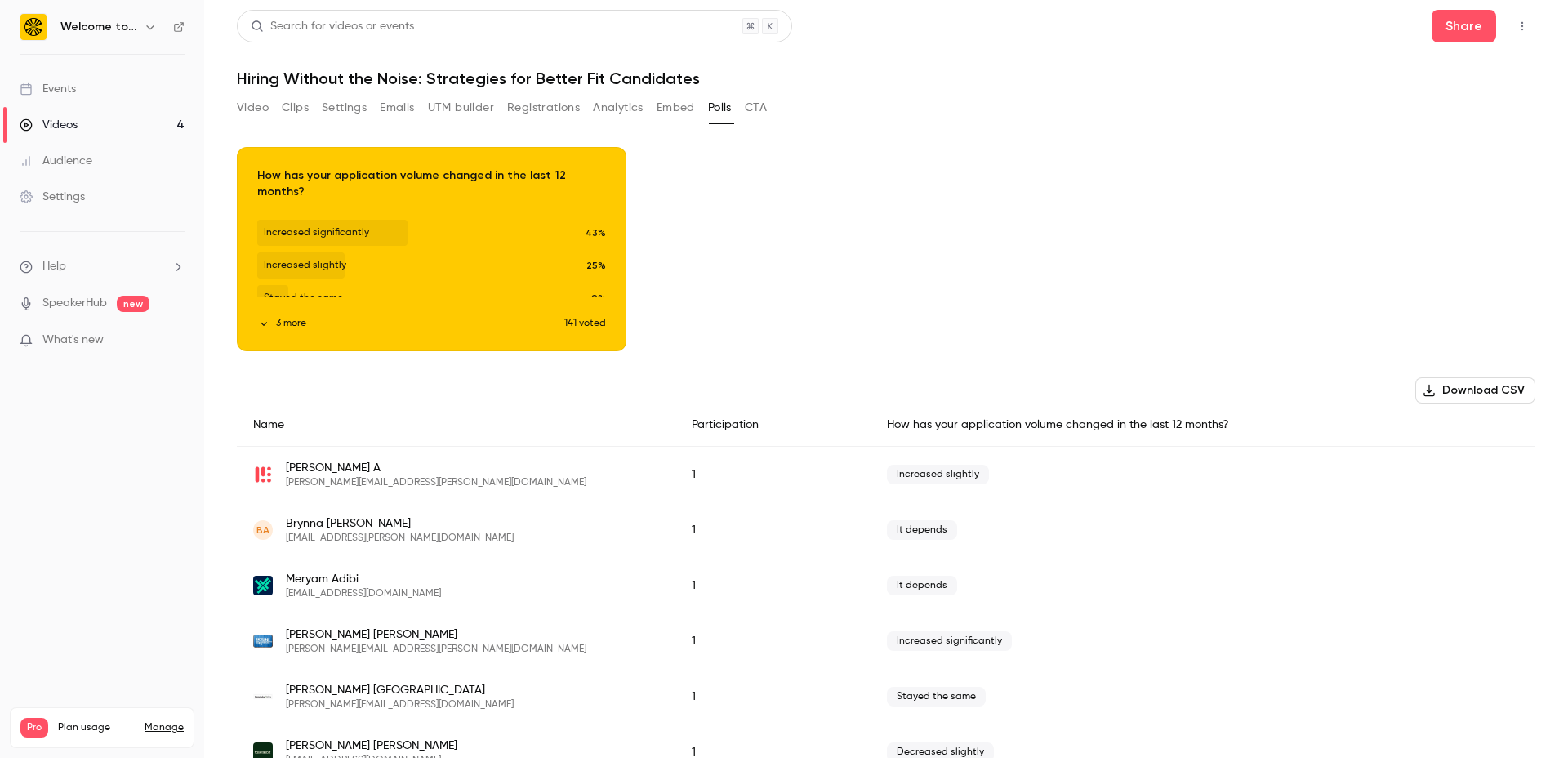
click at [762, 109] on button "CTA" at bounding box center [756, 107] width 22 height 26
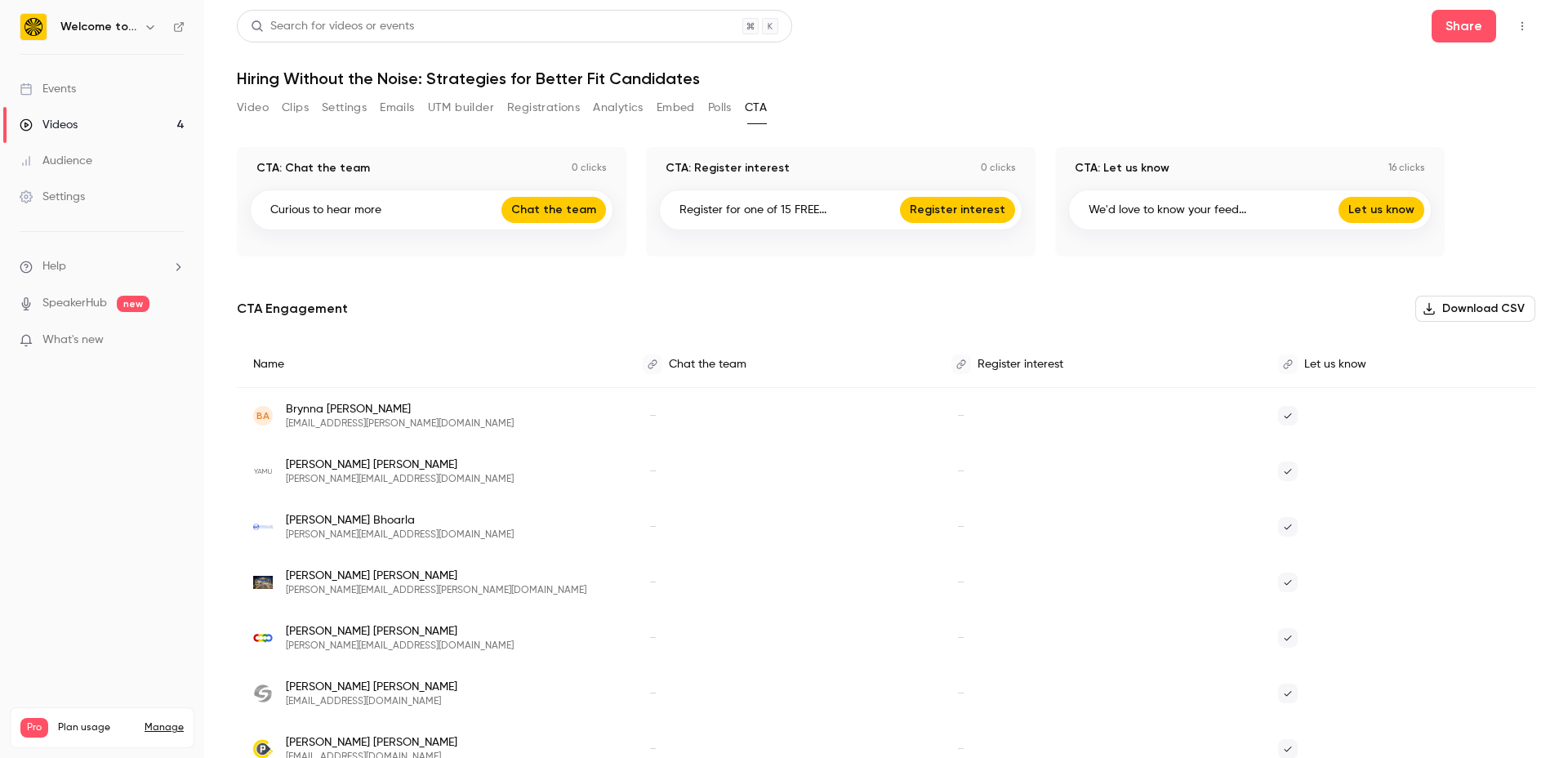
click at [447, 109] on button "UTM builder" at bounding box center [461, 107] width 67 height 26
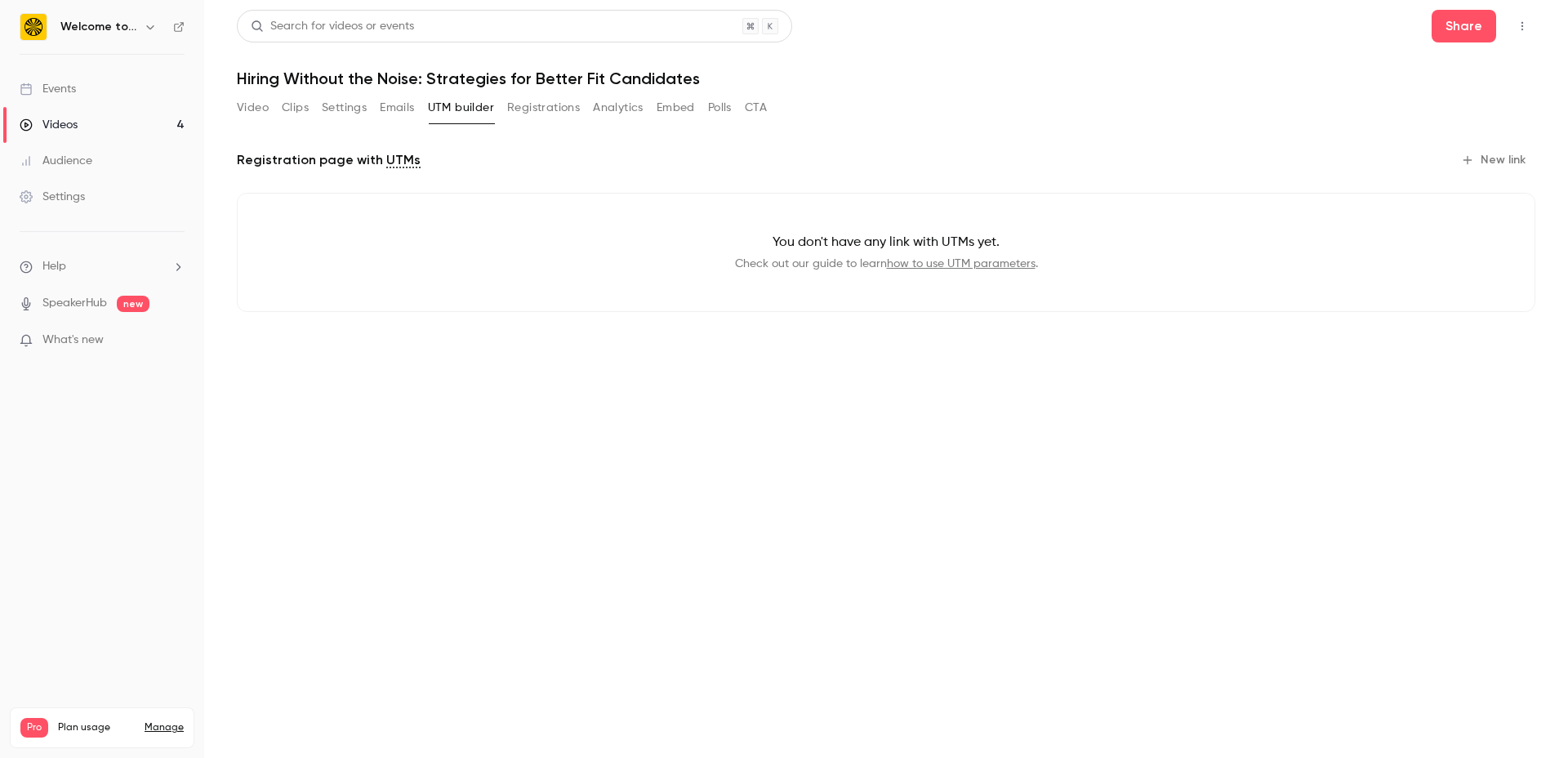
click at [62, 80] on div "Events" at bounding box center [48, 88] width 57 height 16
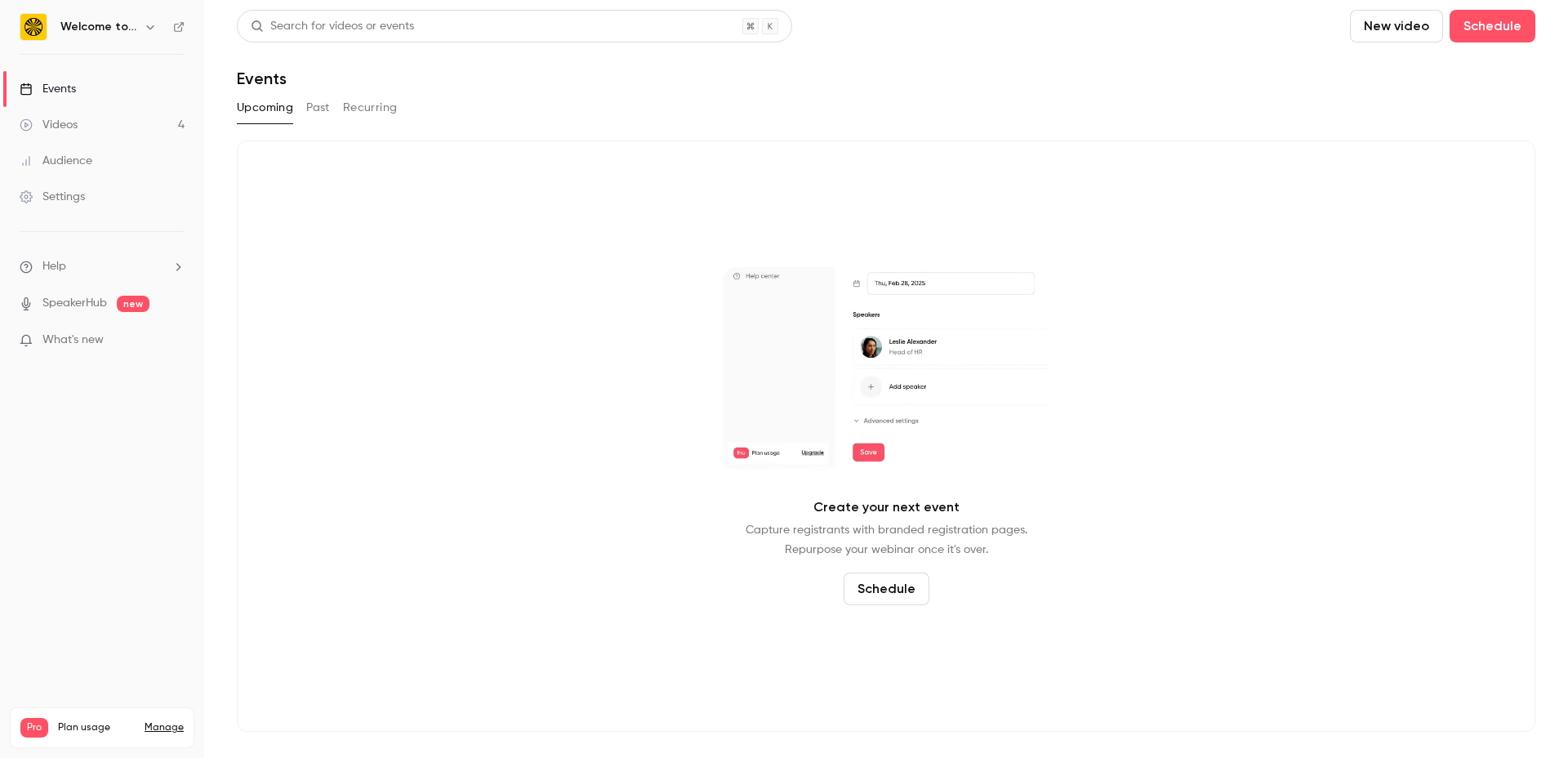
click at [310, 110] on button "Past" at bounding box center [318, 107] width 24 height 26
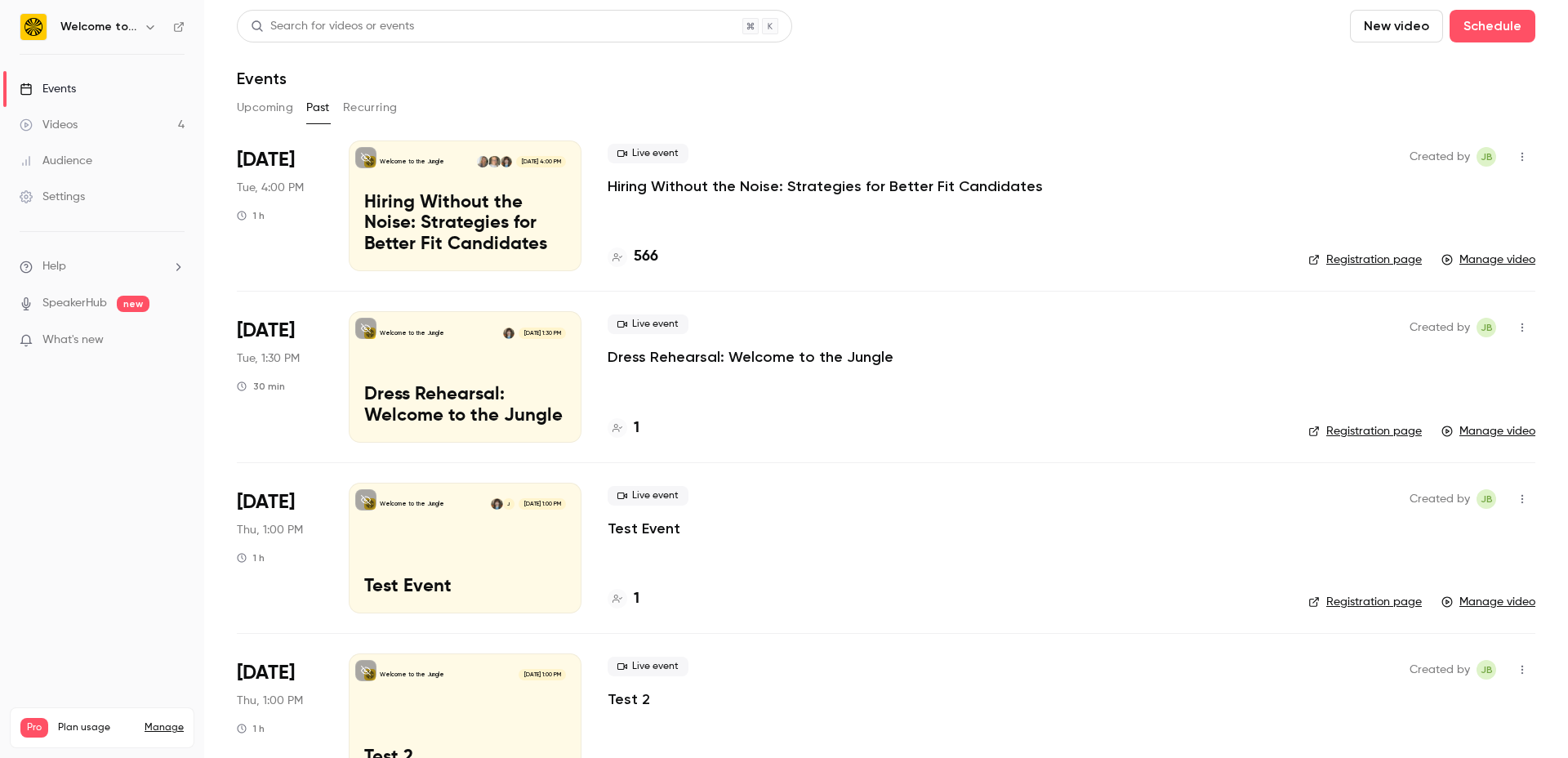
click at [1366, 255] on link "Registration page" at bounding box center [1364, 259] width 113 height 16
